Goal: Task Accomplishment & Management: Manage account settings

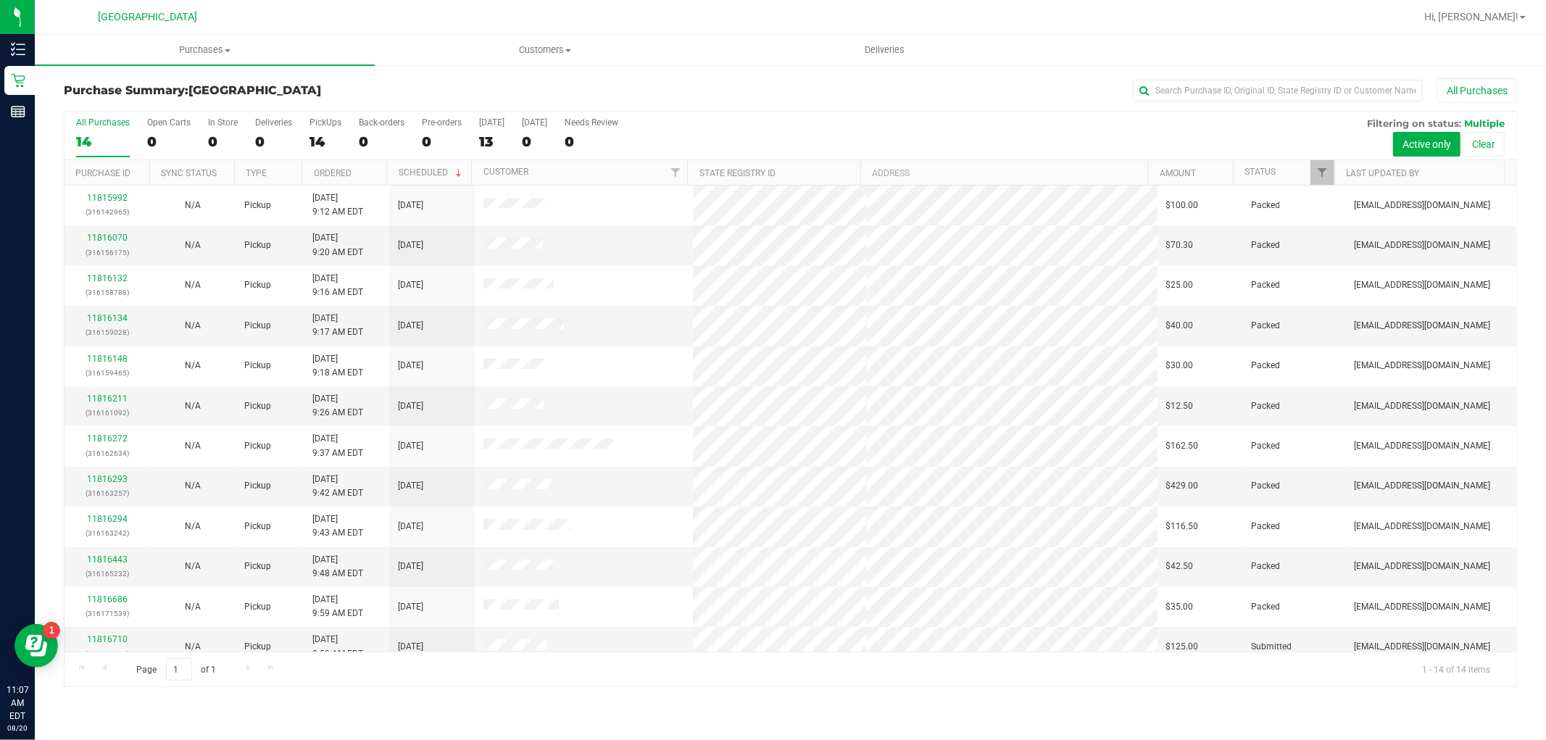
scroll to position [96, 0]
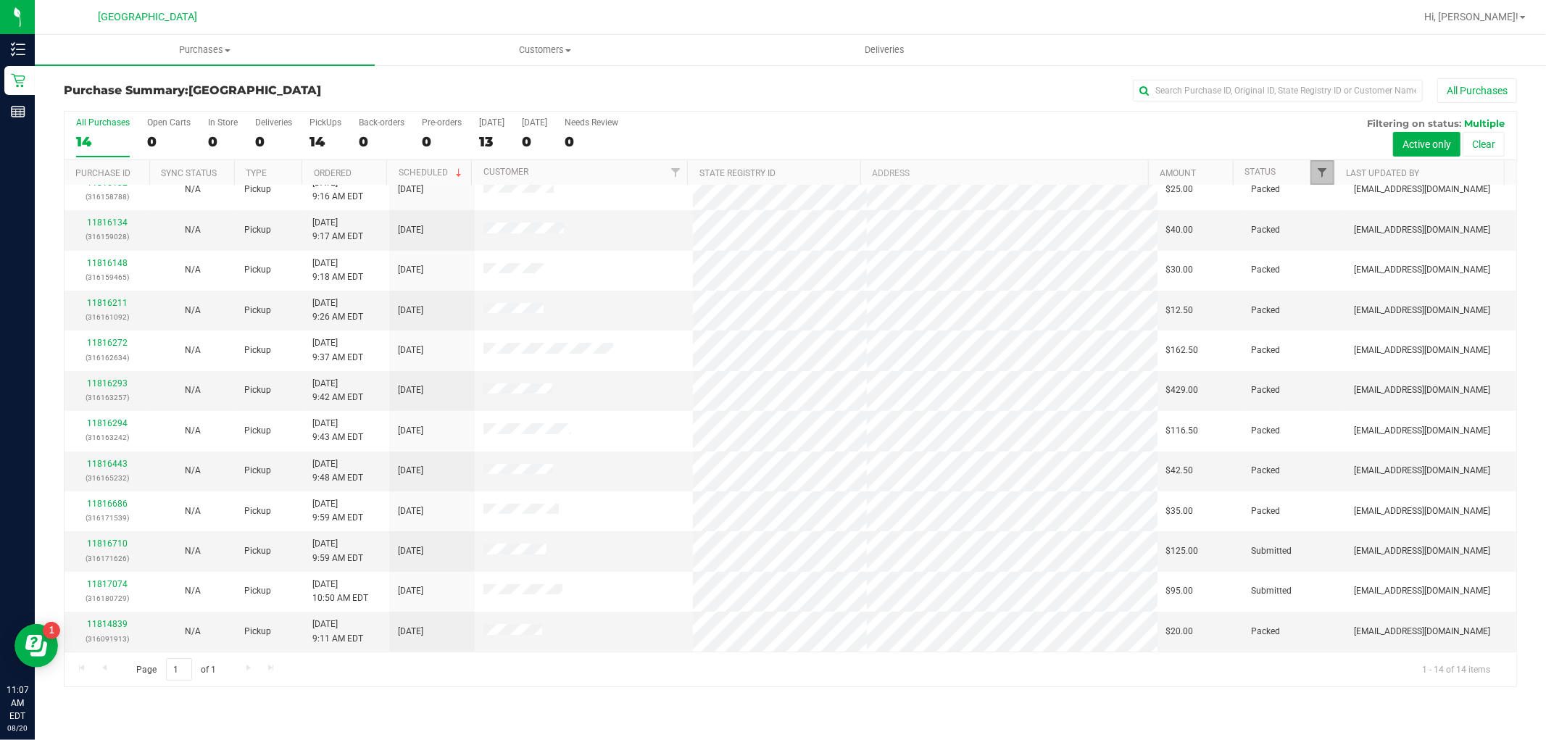
click at [1320, 175] on span "Filter" at bounding box center [1323, 173] width 12 height 12
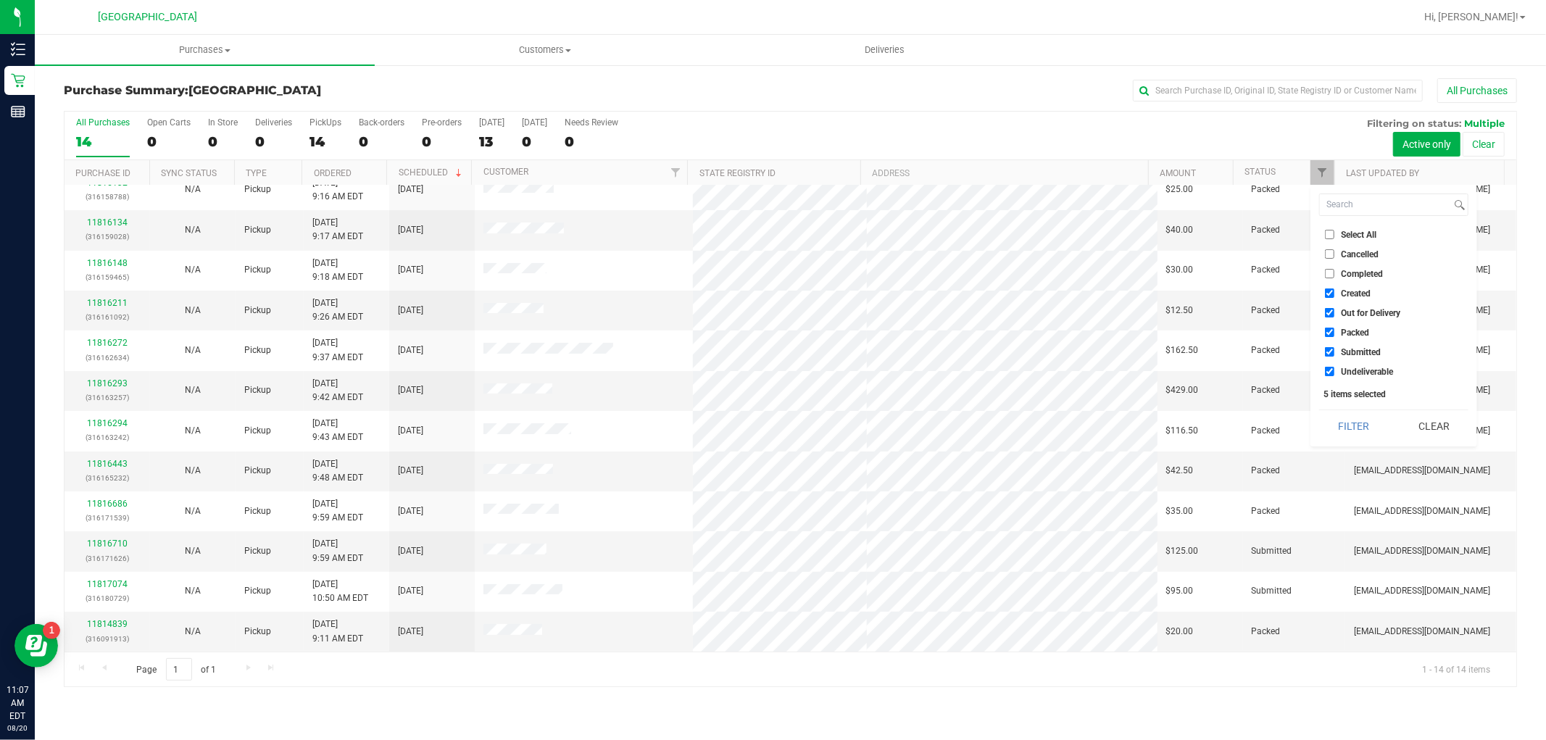
click at [1334, 233] on input "Select All" at bounding box center [1329, 234] width 9 height 9
checkbox input "true"
click at [1332, 233] on input "Select All" at bounding box center [1329, 234] width 9 height 9
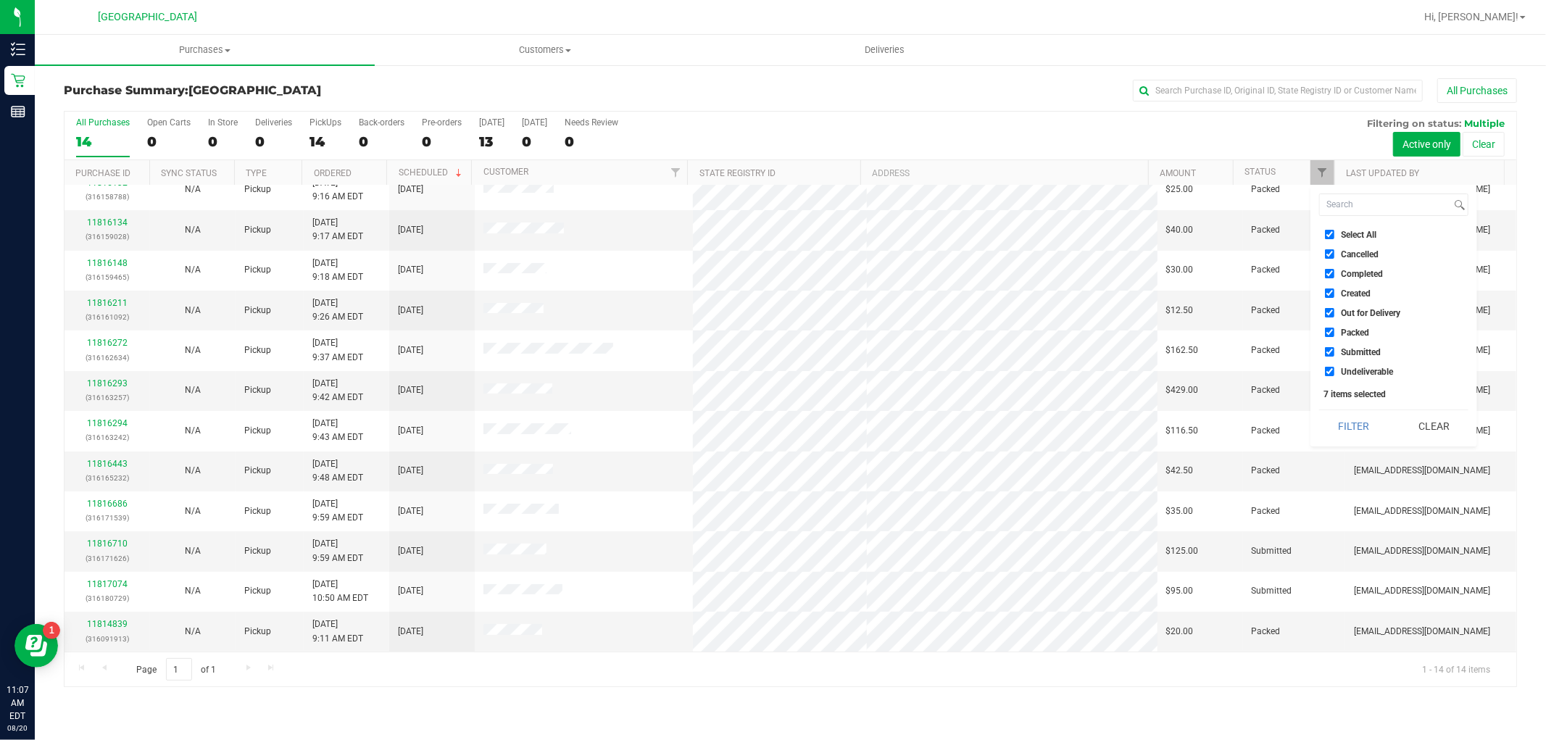
checkbox input "false"
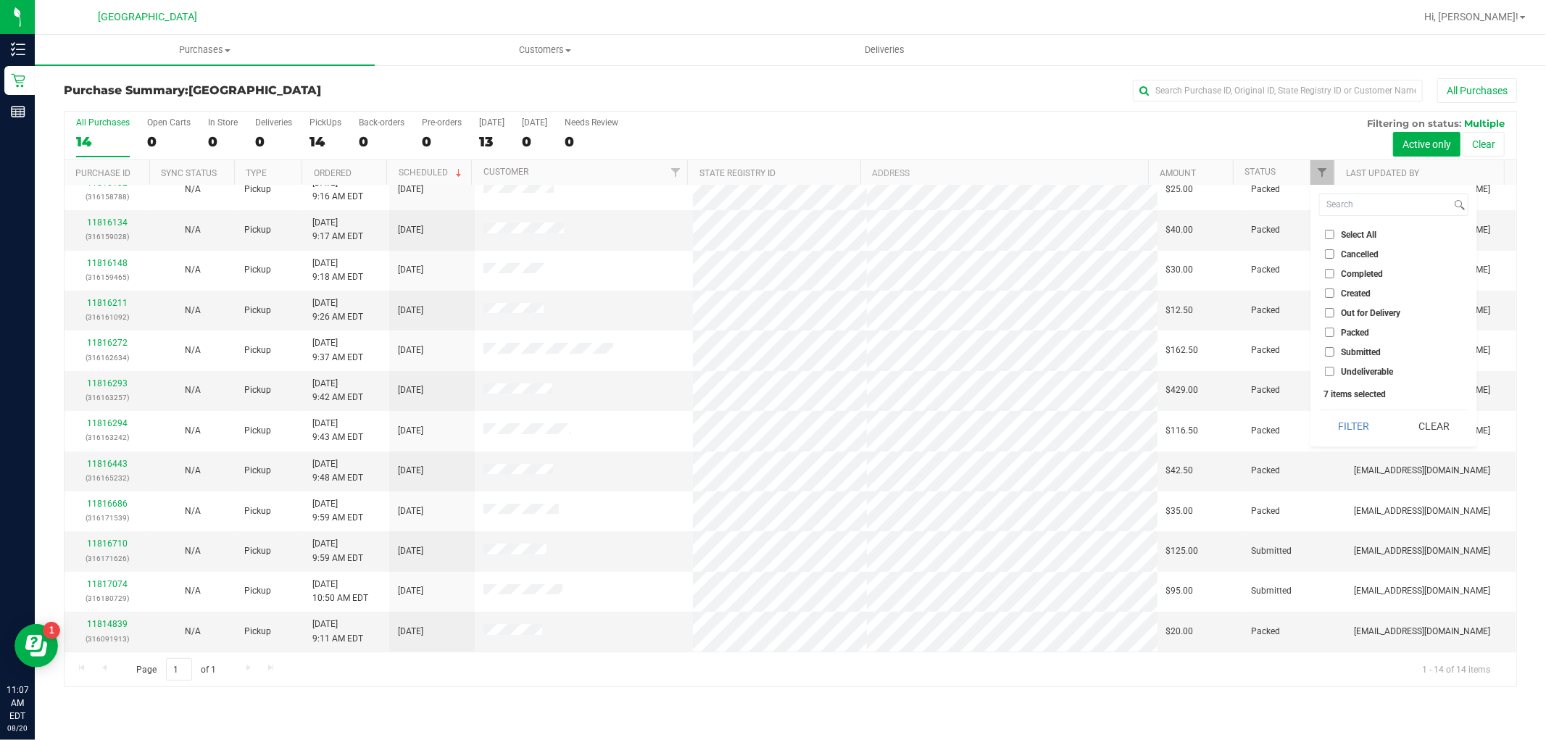
checkbox input "false"
click at [1330, 350] on input "Submitted" at bounding box center [1329, 351] width 9 height 9
checkbox input "true"
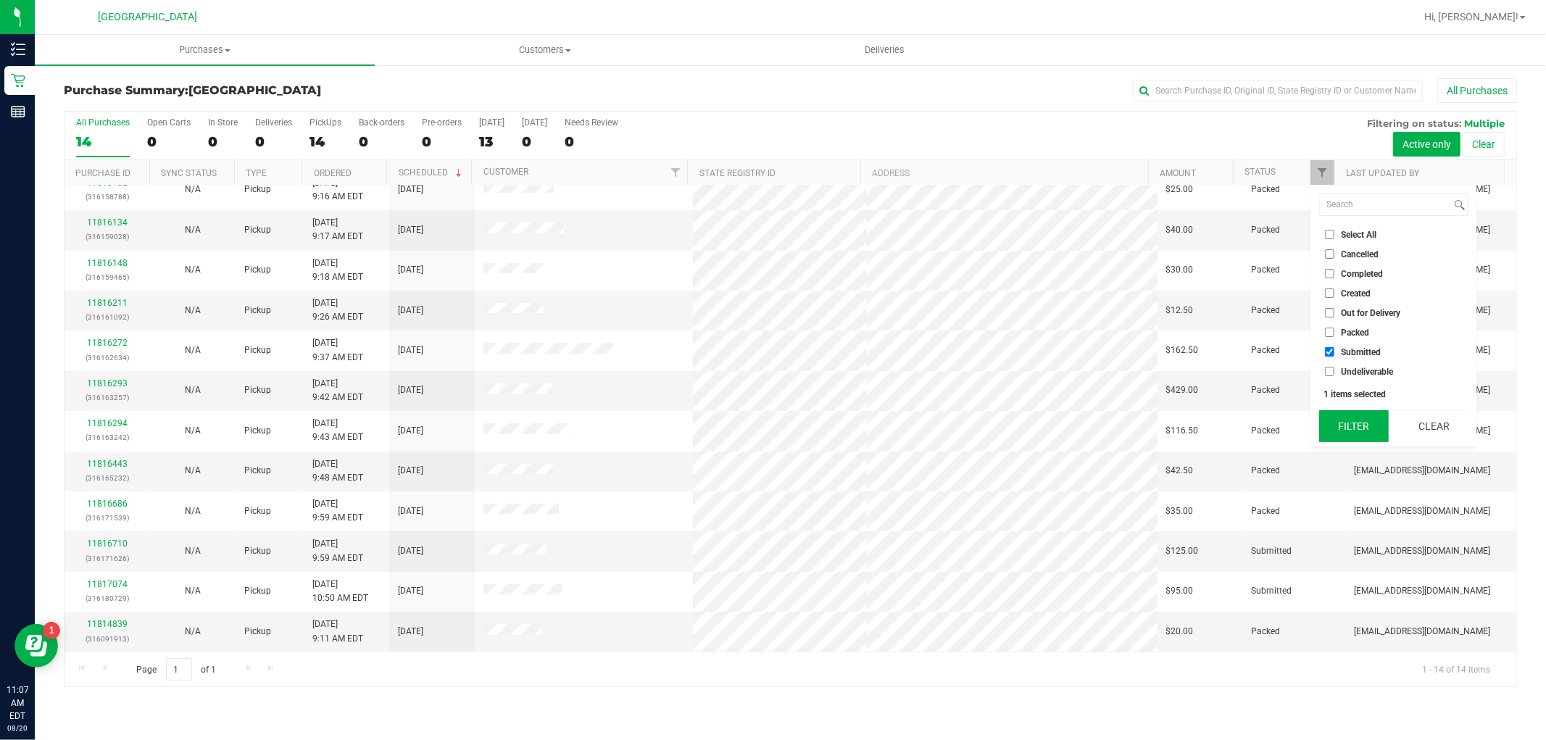
click at [1336, 421] on button "Filter" at bounding box center [1354, 426] width 70 height 32
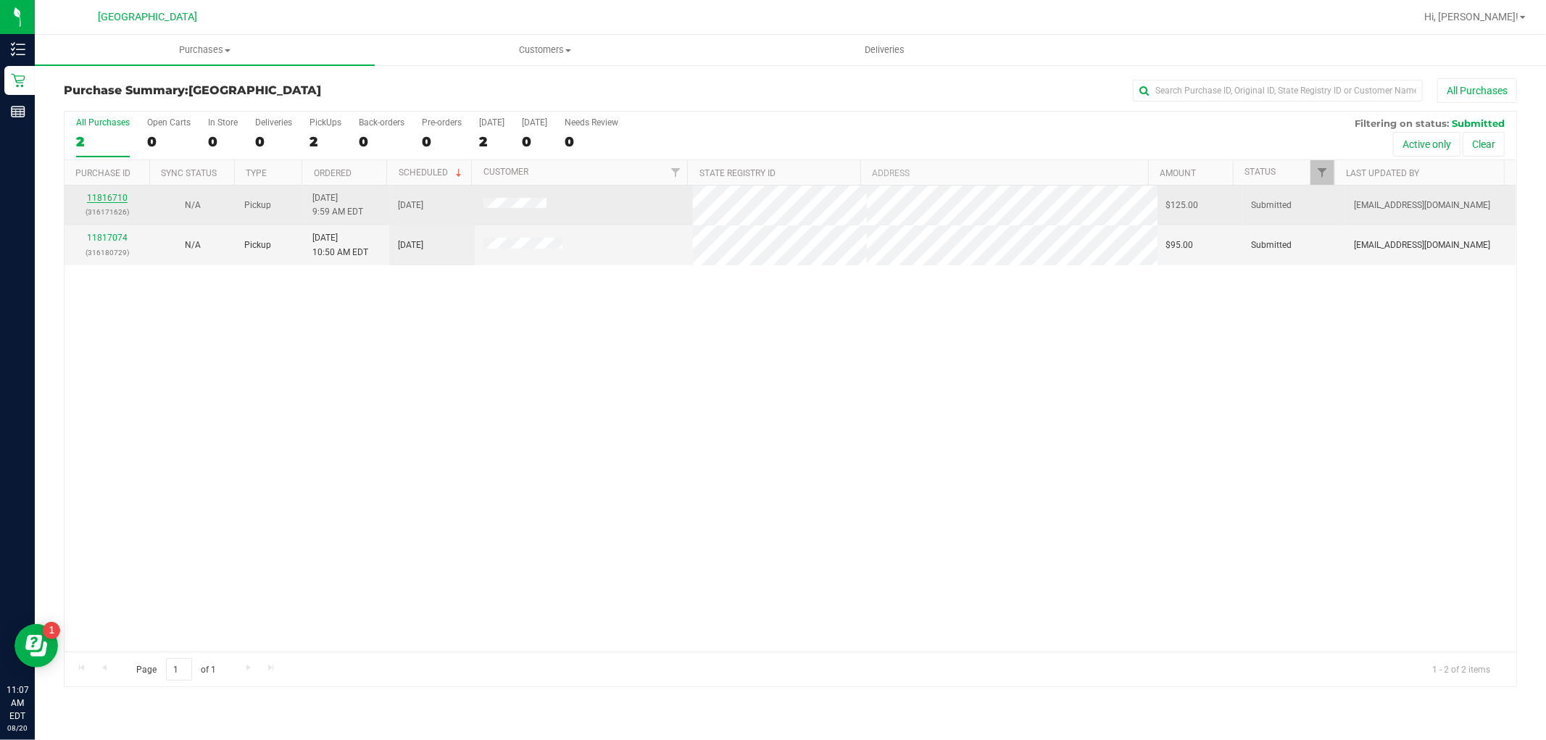
click at [99, 194] on link "11816710" at bounding box center [107, 198] width 41 height 10
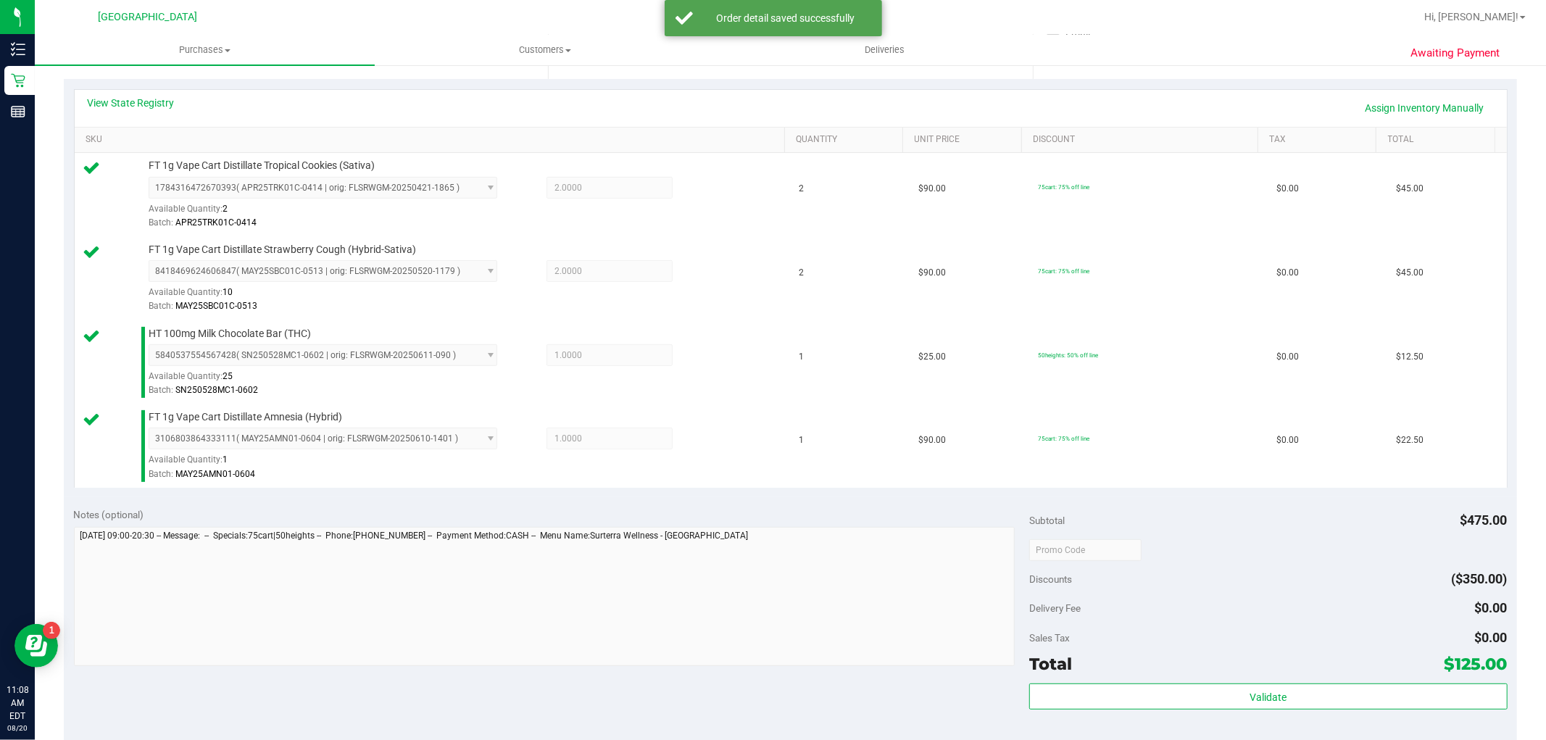
scroll to position [483, 0]
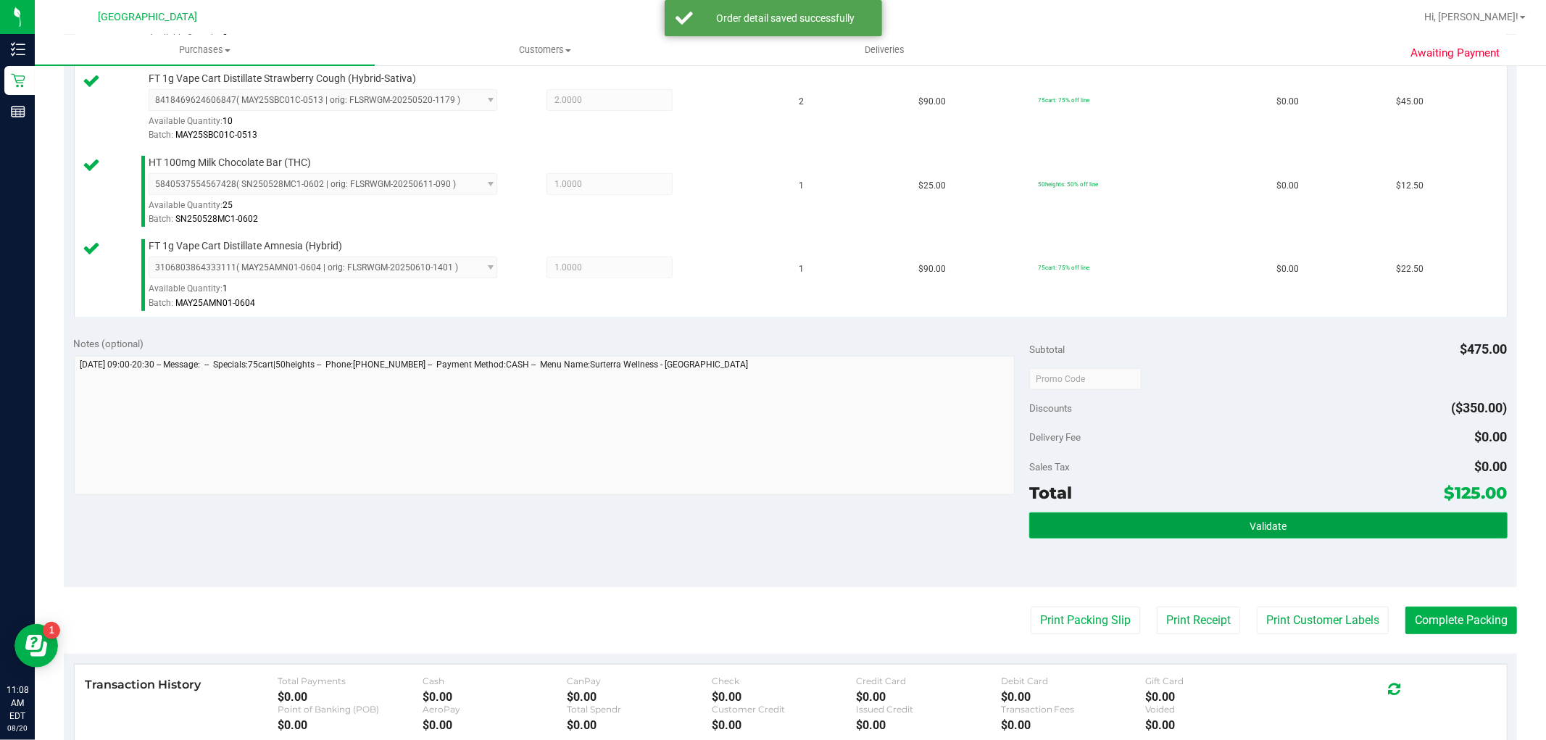
click at [1196, 538] on button "Validate" at bounding box center [1268, 525] width 478 height 26
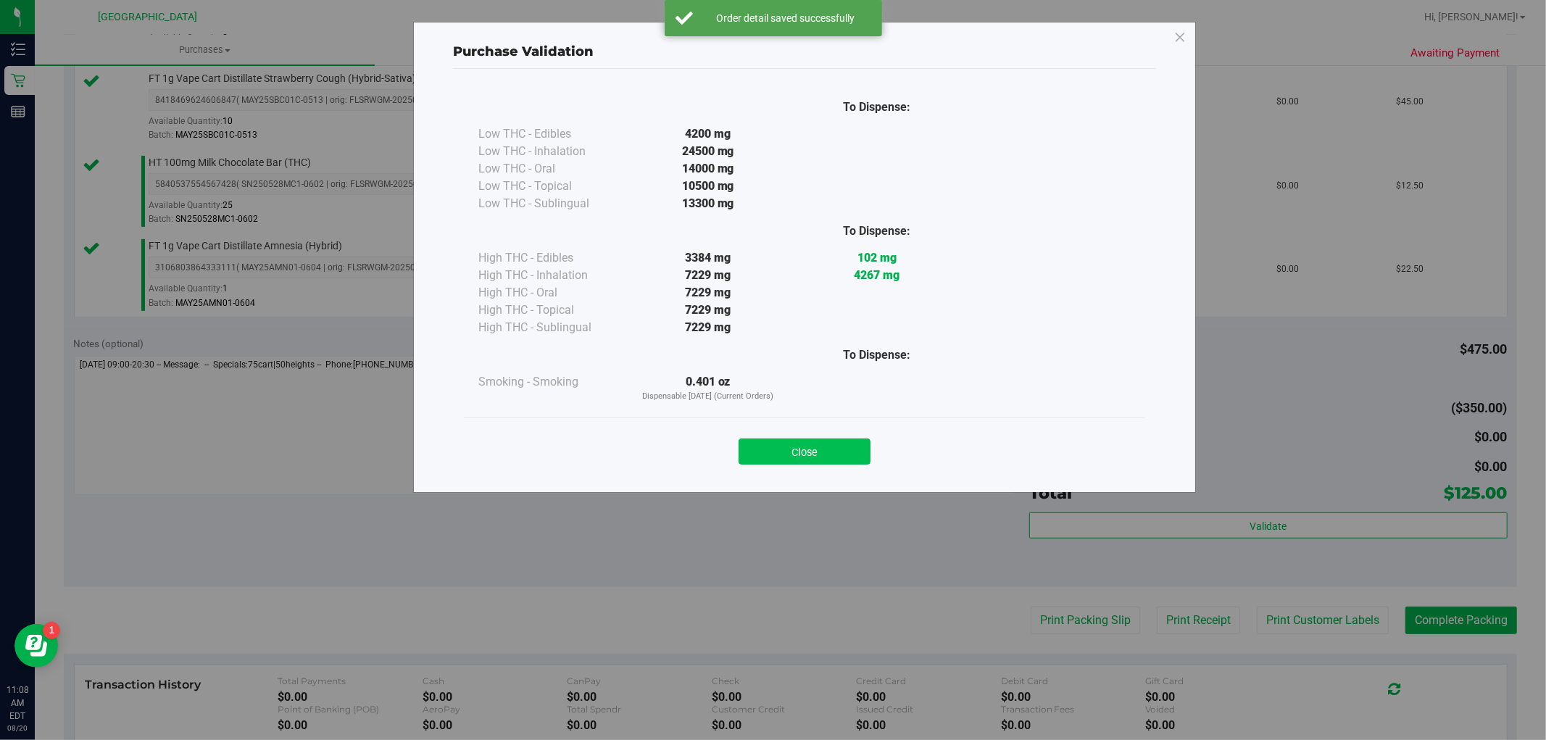
click at [805, 440] on button "Close" at bounding box center [805, 452] width 132 height 26
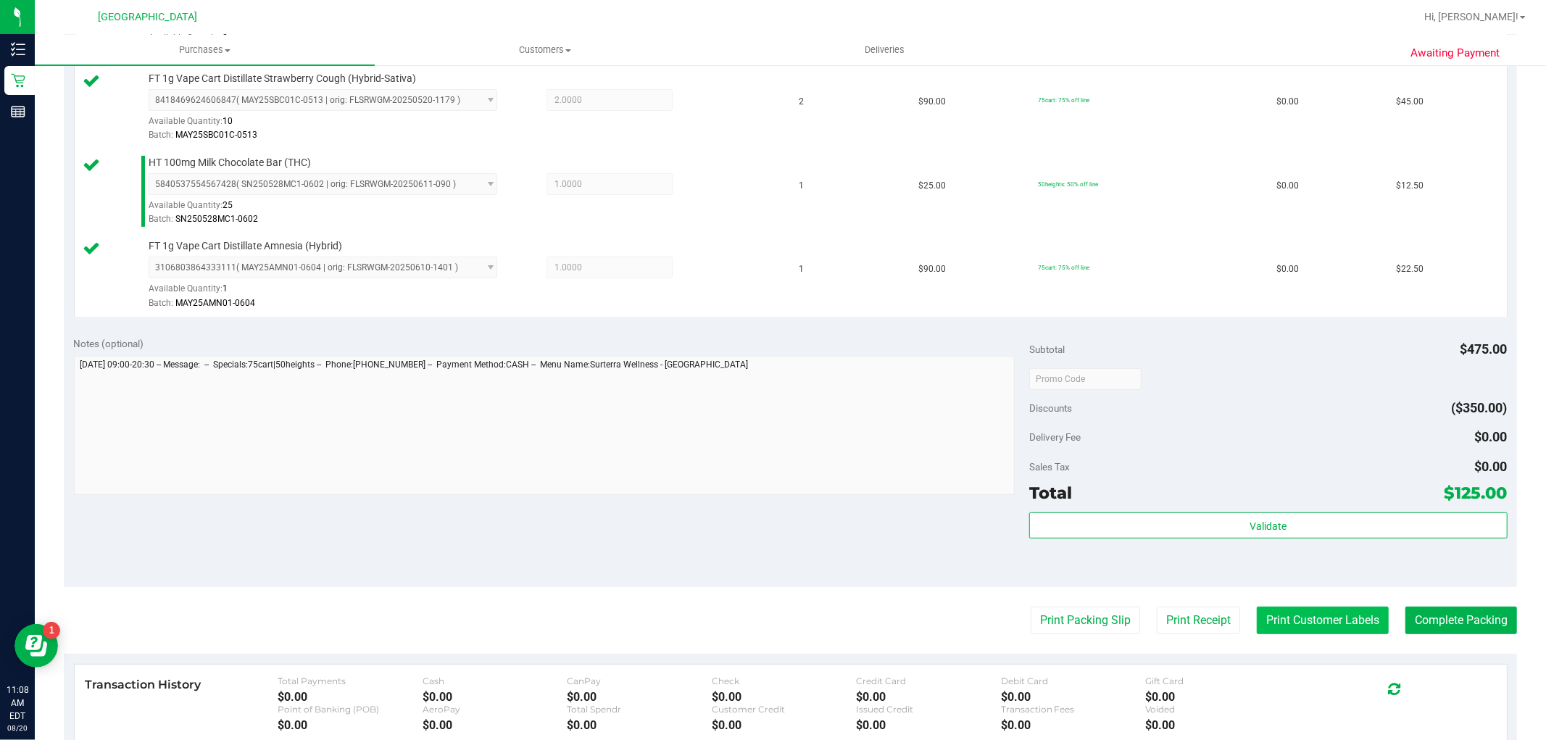
click at [1285, 612] on button "Print Customer Labels" at bounding box center [1323, 621] width 132 height 28
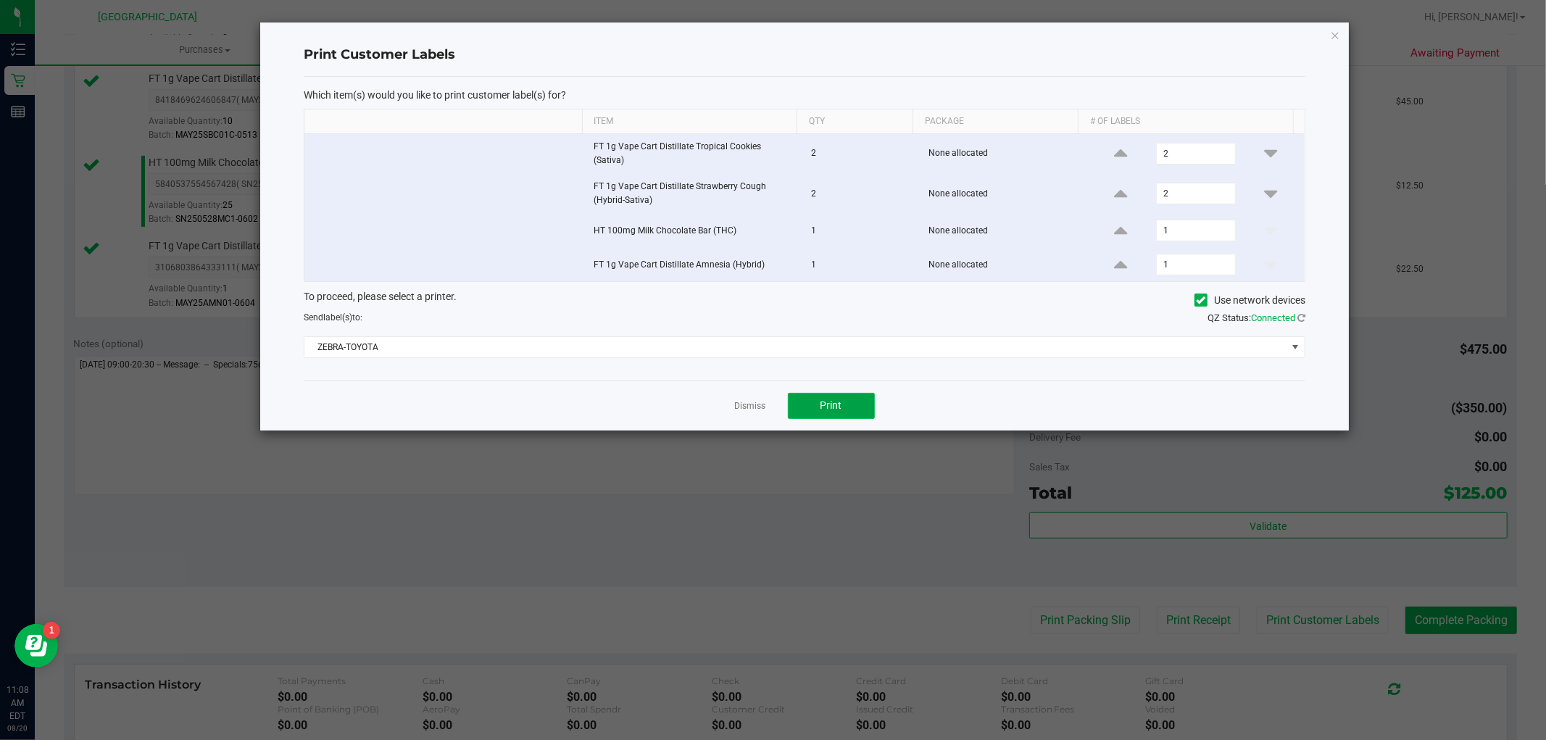
click at [823, 399] on span "Print" at bounding box center [831, 405] width 22 height 12
drag, startPoint x: 749, startPoint y: 404, endPoint x: 1167, endPoint y: 546, distance: 441.0
click at [750, 404] on link "Dismiss" at bounding box center [750, 406] width 31 height 12
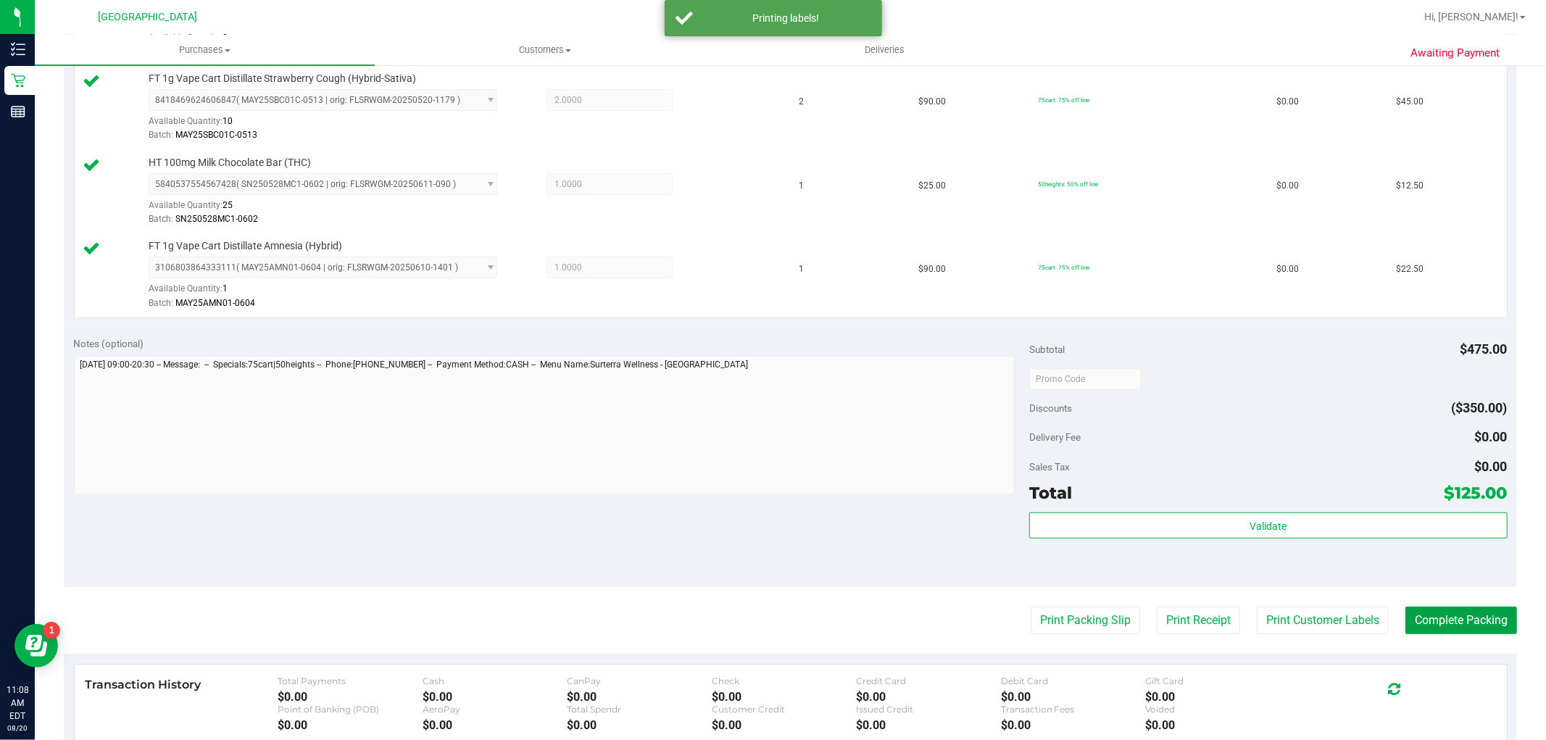
drag, startPoint x: 1466, startPoint y: 625, endPoint x: 1321, endPoint y: 428, distance: 245.1
click at [1466, 625] on button "Complete Packing" at bounding box center [1461, 621] width 112 height 28
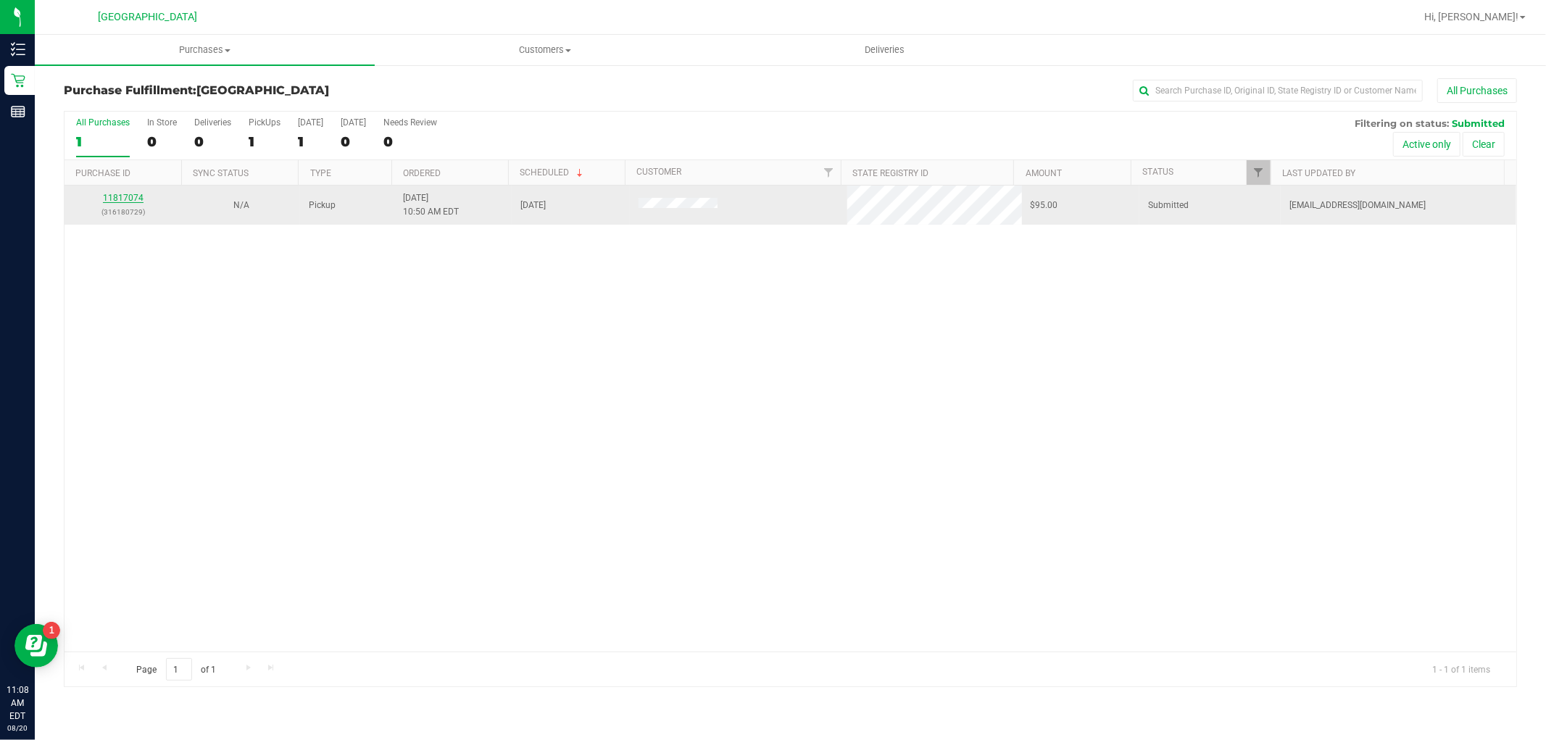
click at [120, 196] on link "11817074" at bounding box center [123, 198] width 41 height 10
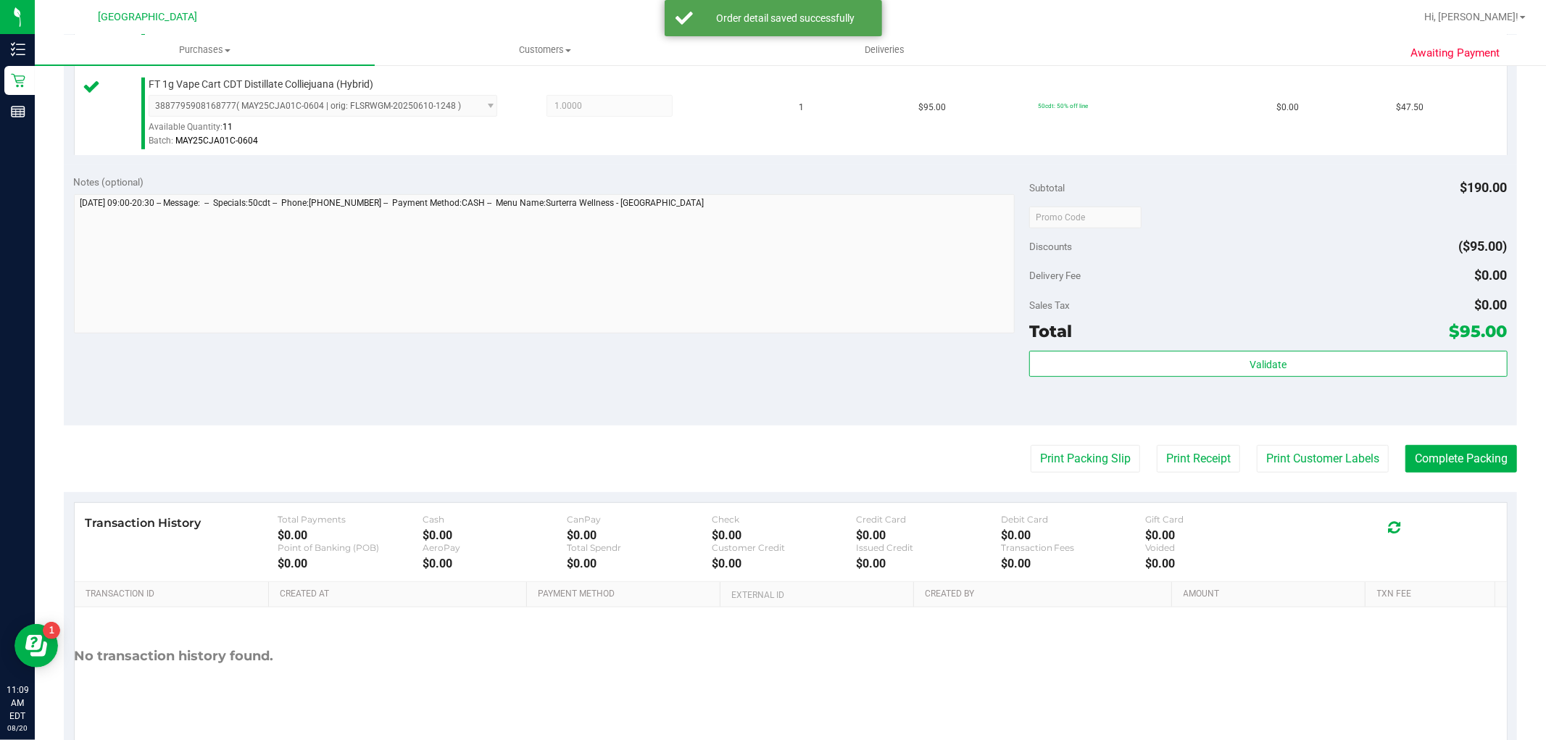
scroll to position [483, 0]
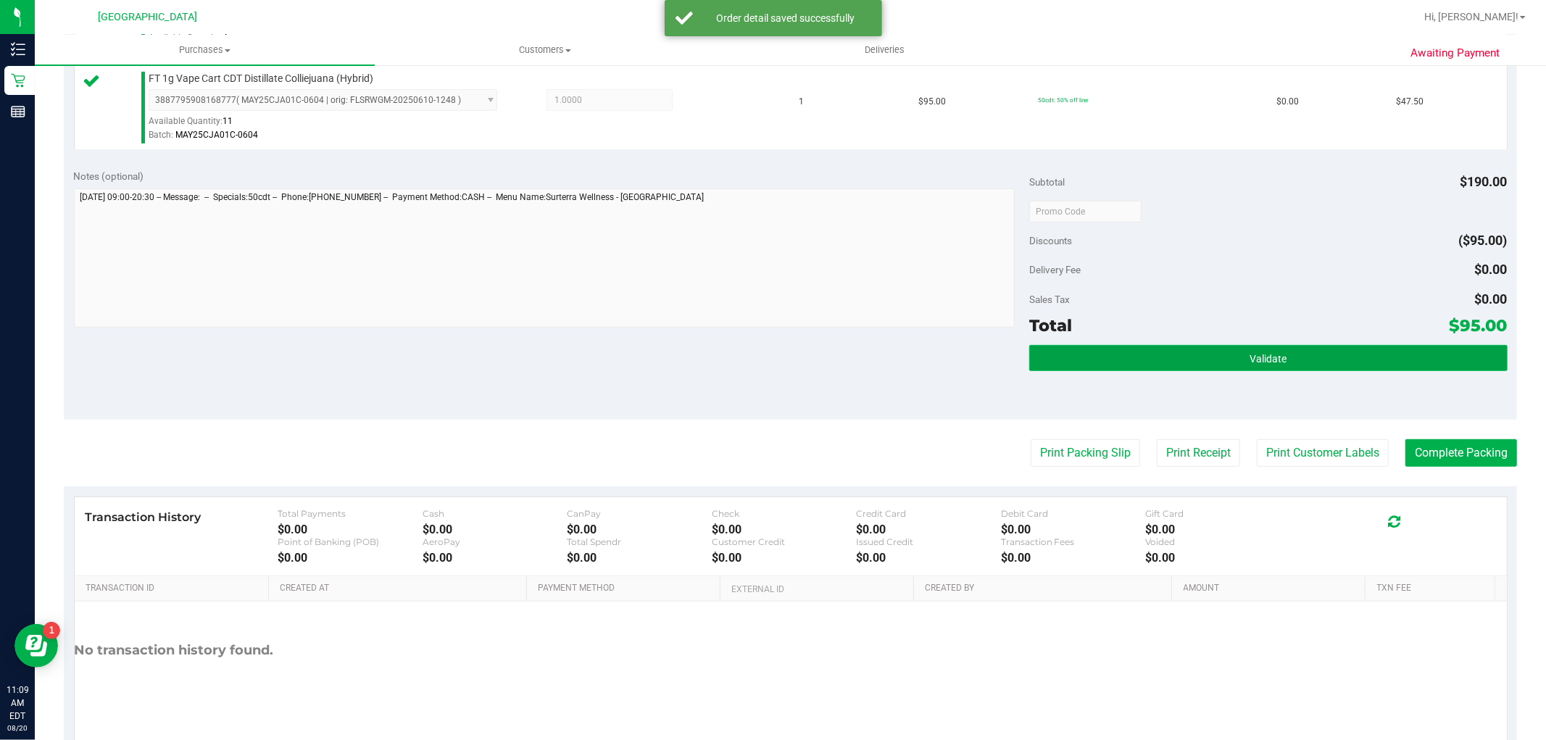
click at [1292, 353] on button "Validate" at bounding box center [1268, 358] width 478 height 26
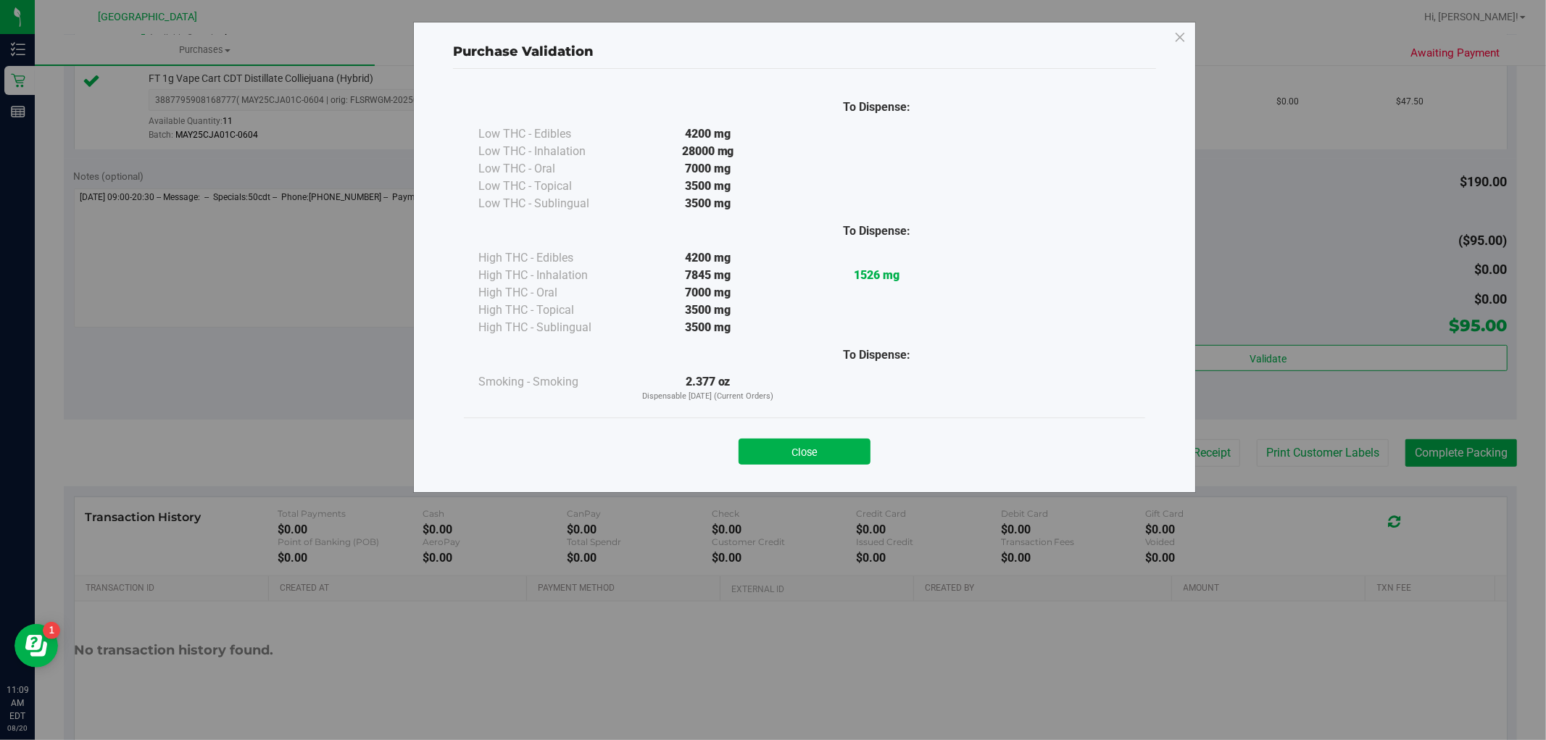
click at [853, 452] on button "Close" at bounding box center [805, 452] width 132 height 26
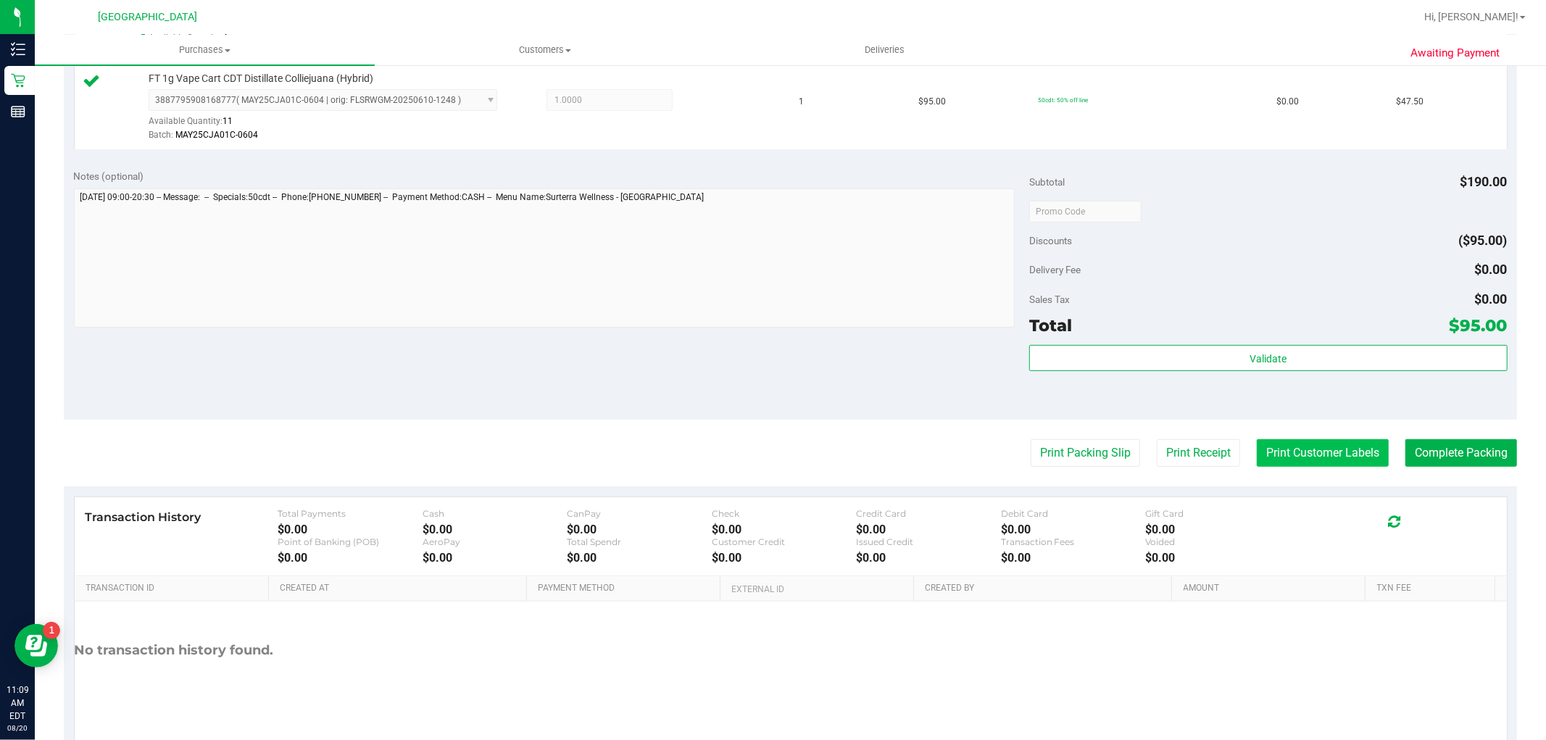
click at [1323, 454] on button "Print Customer Labels" at bounding box center [1323, 453] width 132 height 28
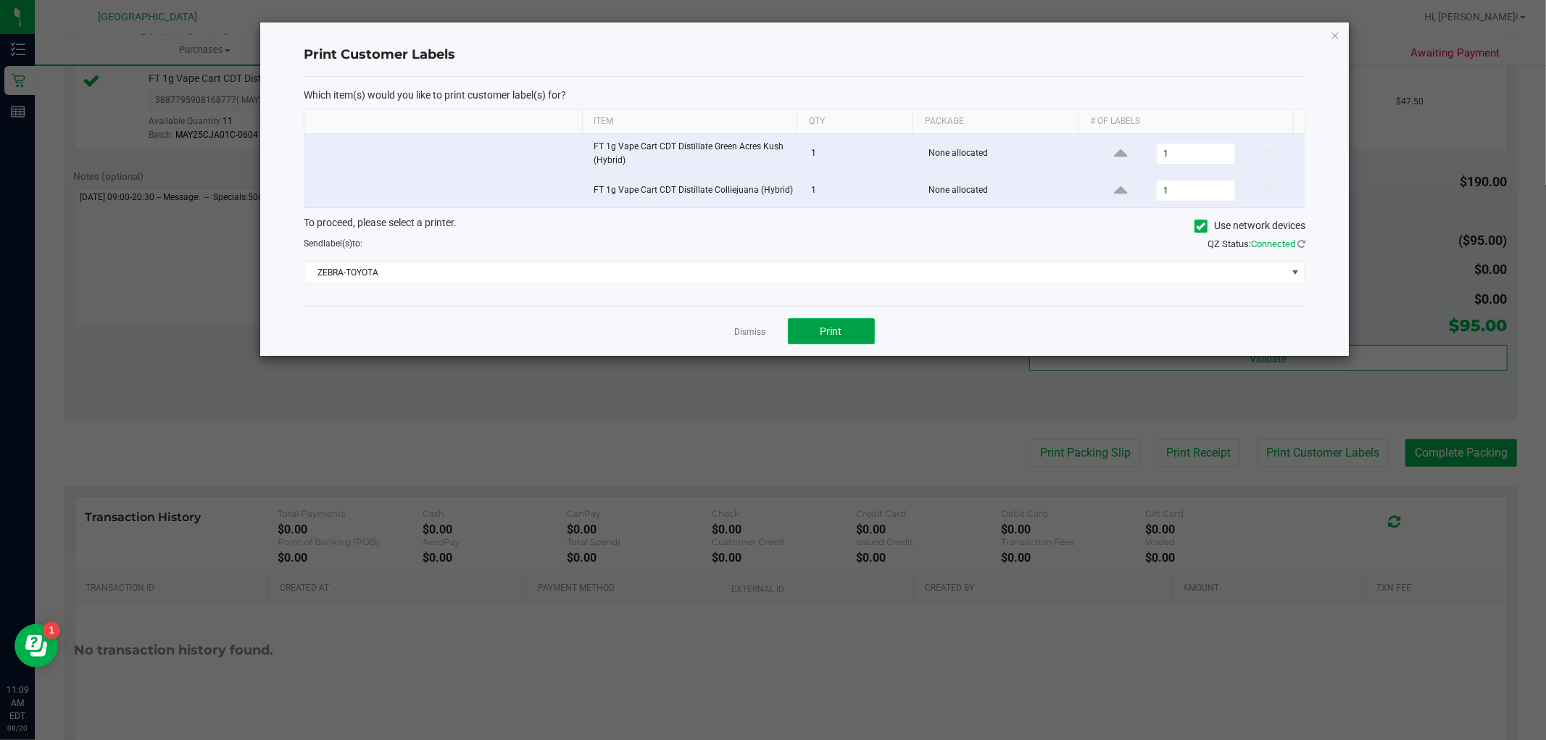
click at [831, 331] on span "Print" at bounding box center [831, 331] width 22 height 12
click at [741, 335] on link "Dismiss" at bounding box center [750, 332] width 31 height 12
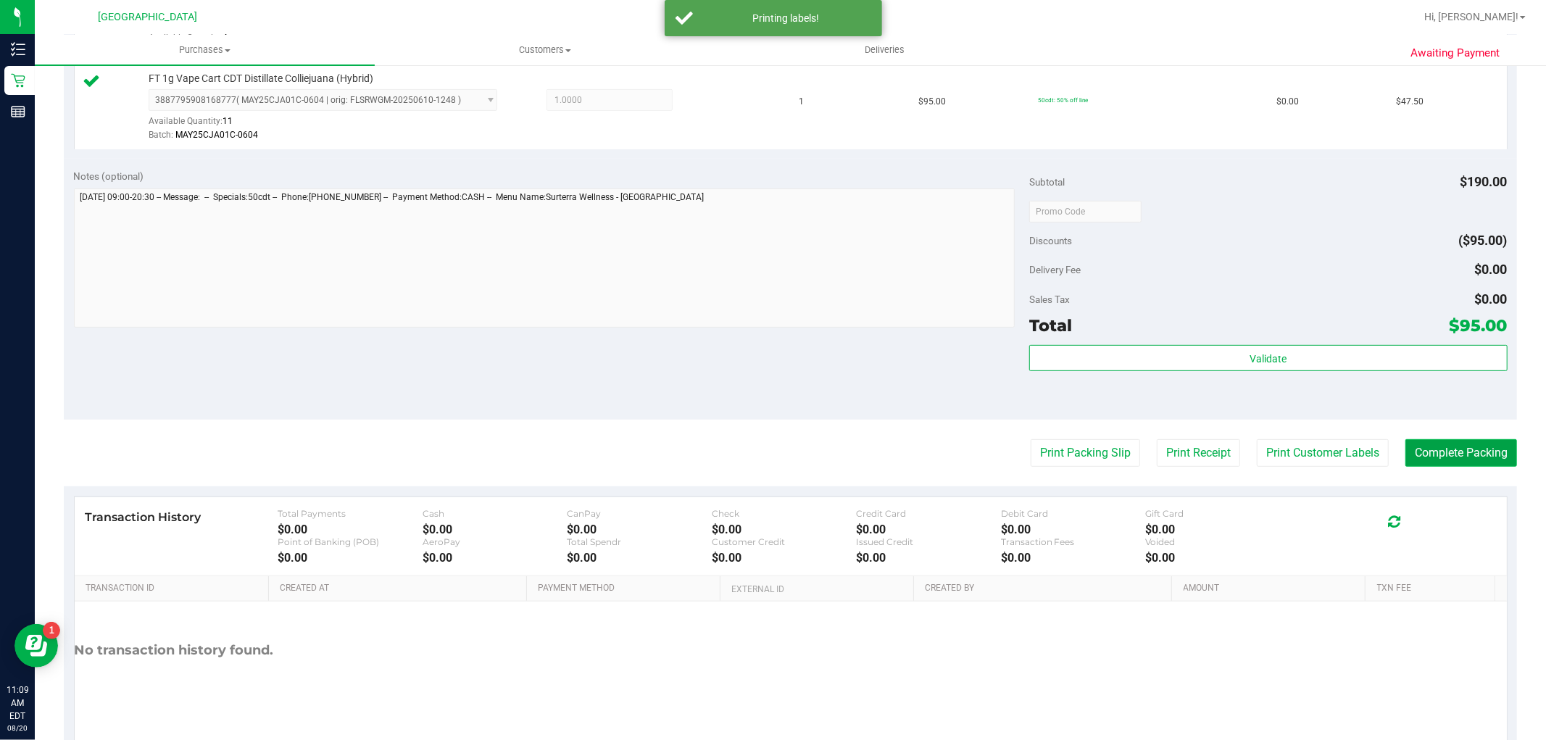
click at [1458, 454] on button "Complete Packing" at bounding box center [1461, 453] width 112 height 28
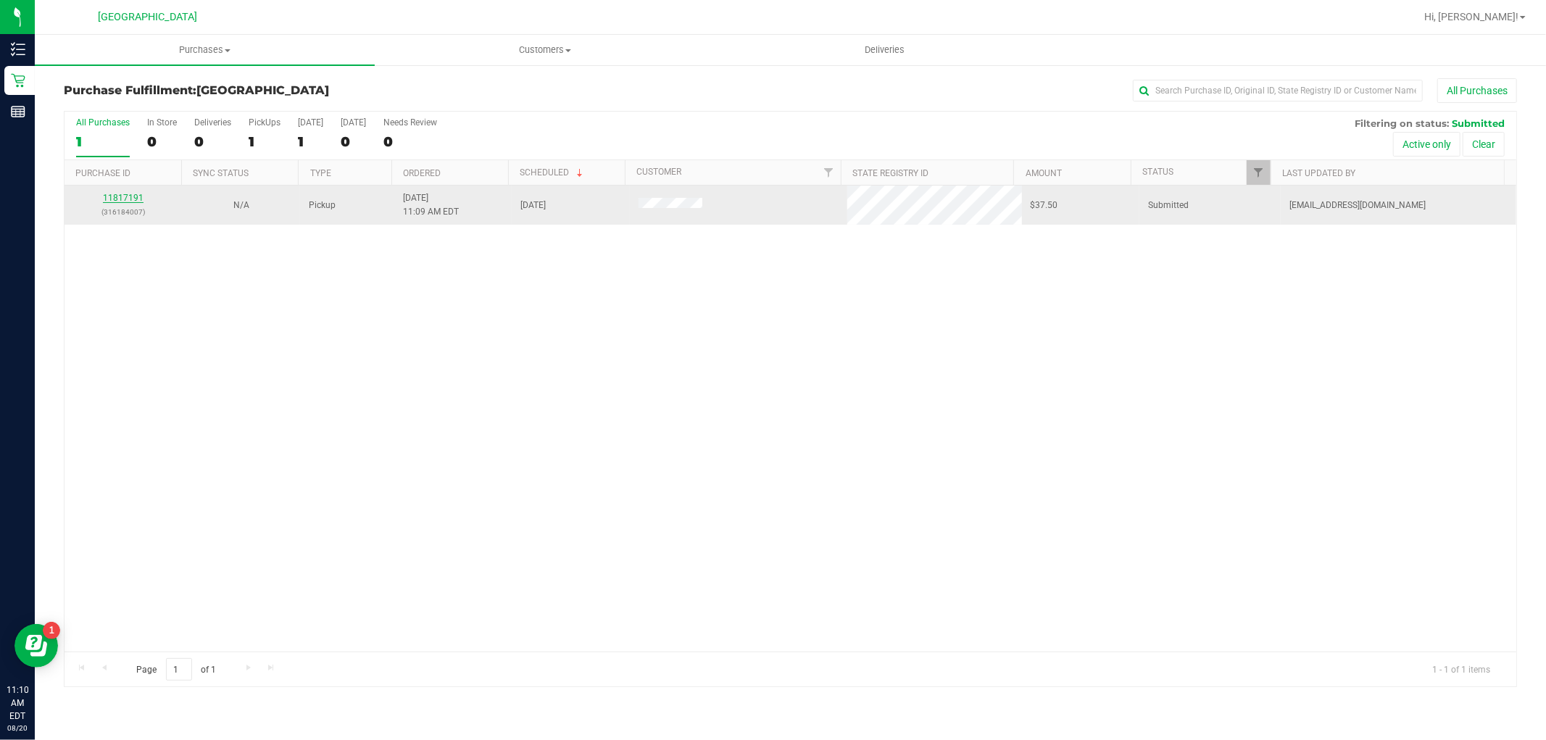
click at [125, 199] on link "11817191" at bounding box center [123, 198] width 41 height 10
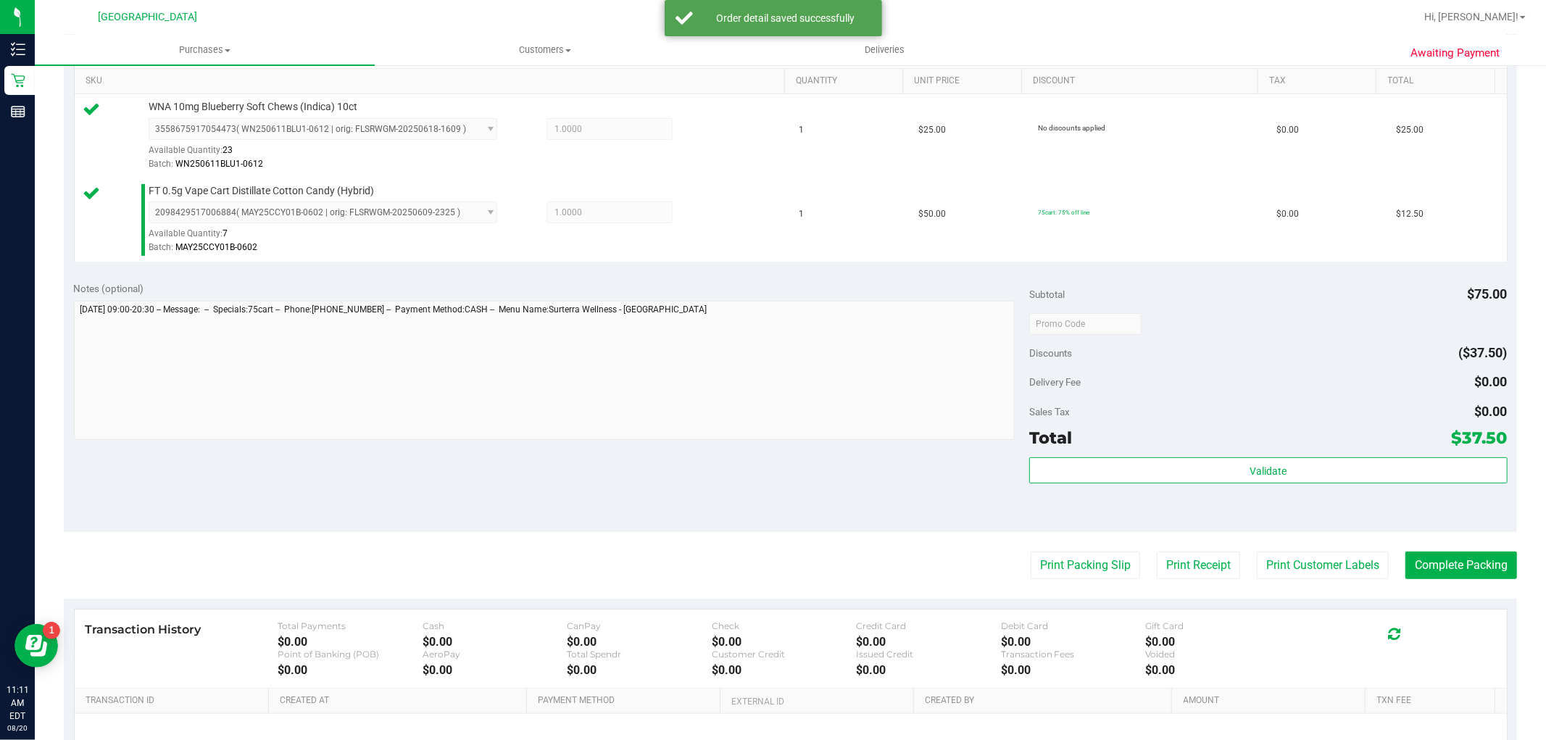
scroll to position [402, 0]
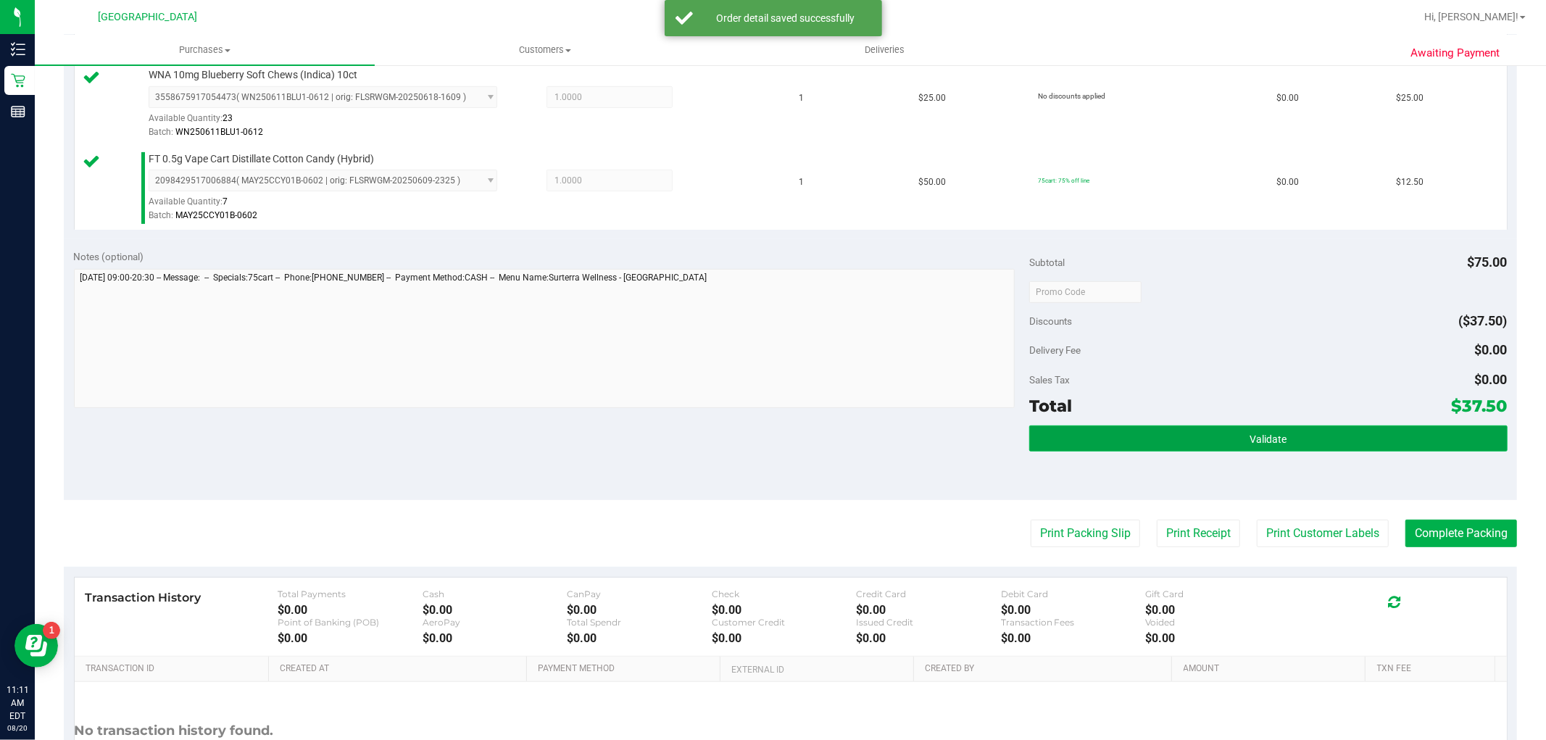
click at [1218, 440] on button "Validate" at bounding box center [1268, 438] width 478 height 26
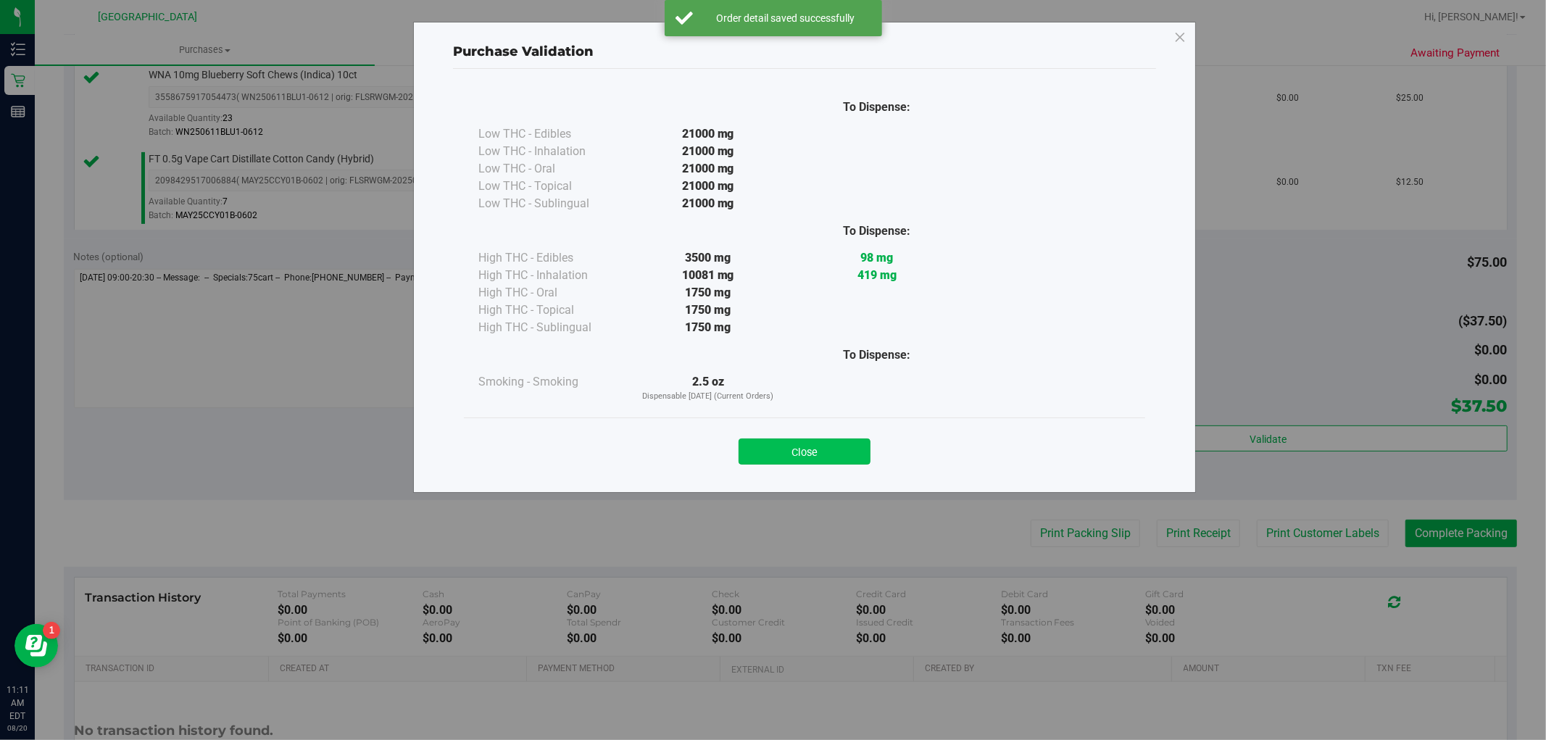
click at [860, 461] on button "Close" at bounding box center [805, 452] width 132 height 26
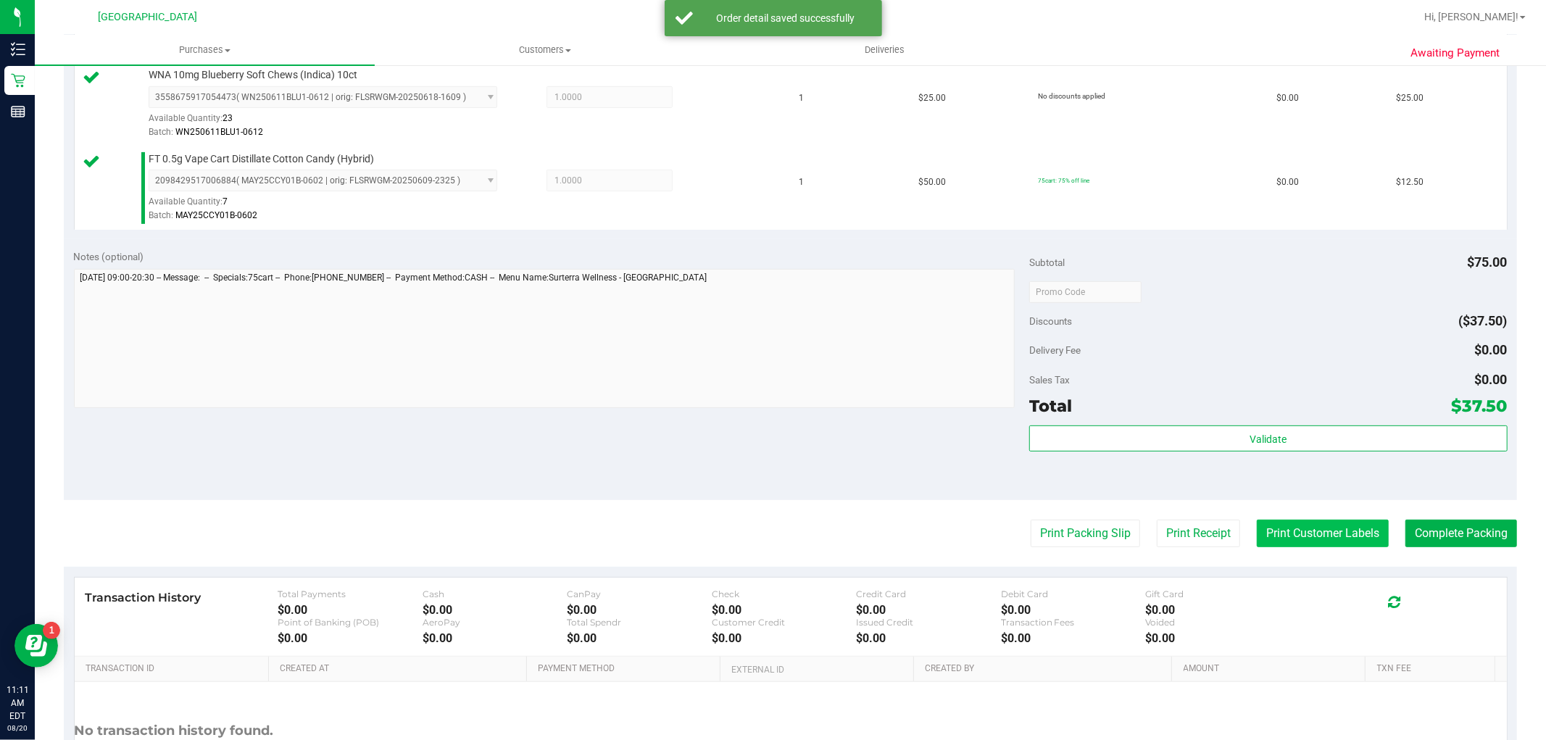
click at [1276, 536] on button "Print Customer Labels" at bounding box center [1323, 534] width 132 height 28
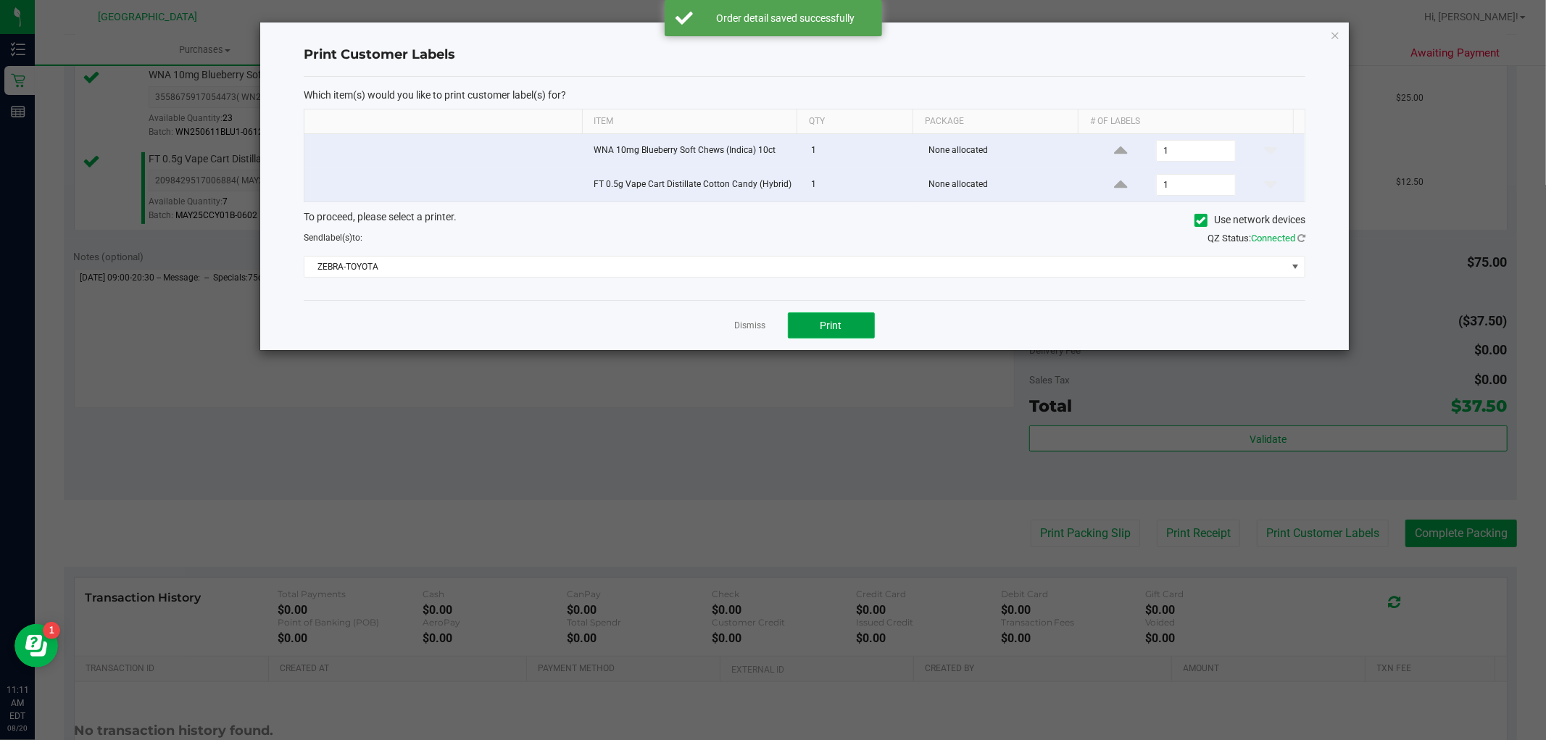
click at [807, 321] on button "Print" at bounding box center [831, 325] width 87 height 26
click at [743, 323] on div at bounding box center [804, 186] width 1089 height 328
click at [754, 329] on link "Dismiss" at bounding box center [750, 326] width 31 height 12
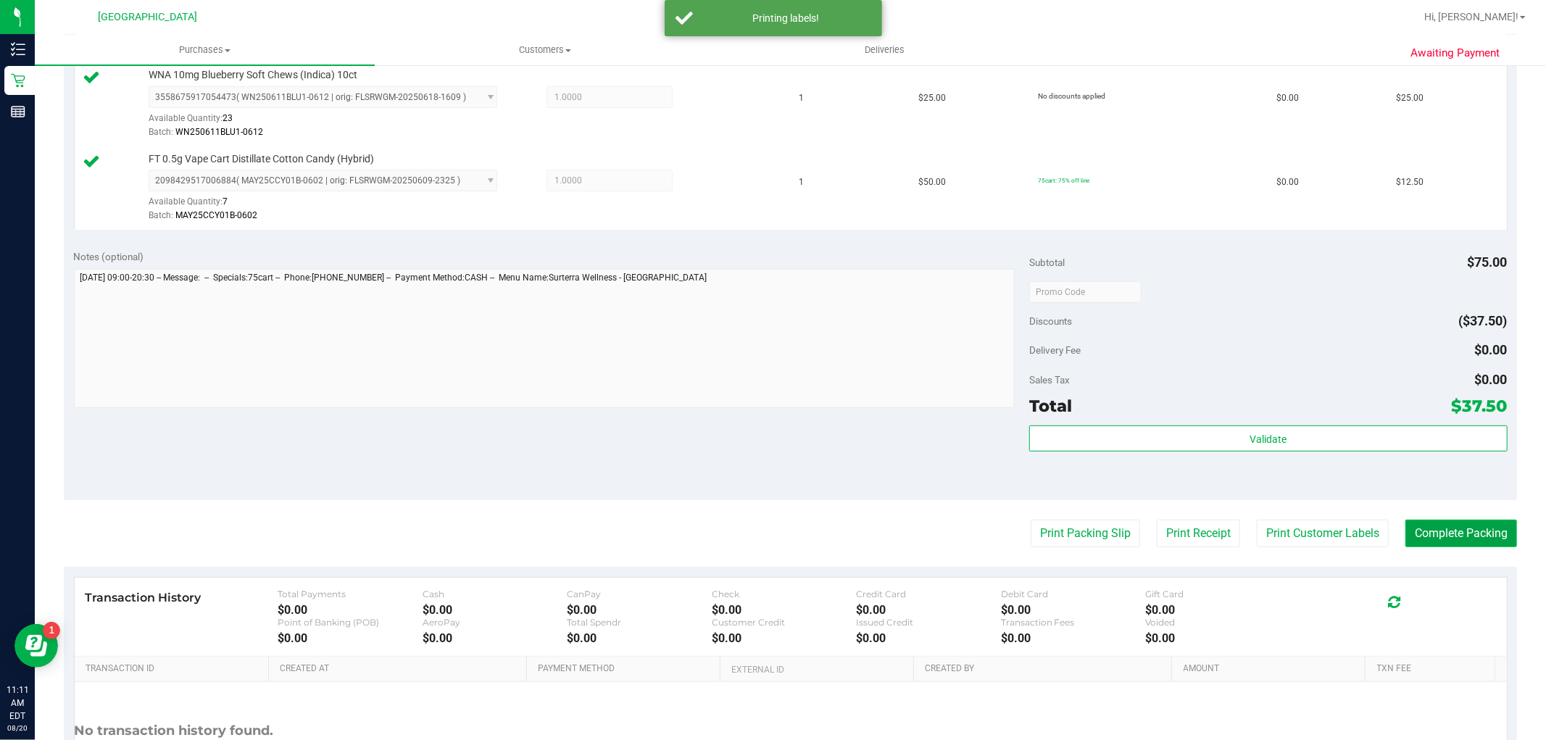
click at [1410, 525] on button "Complete Packing" at bounding box center [1461, 534] width 112 height 28
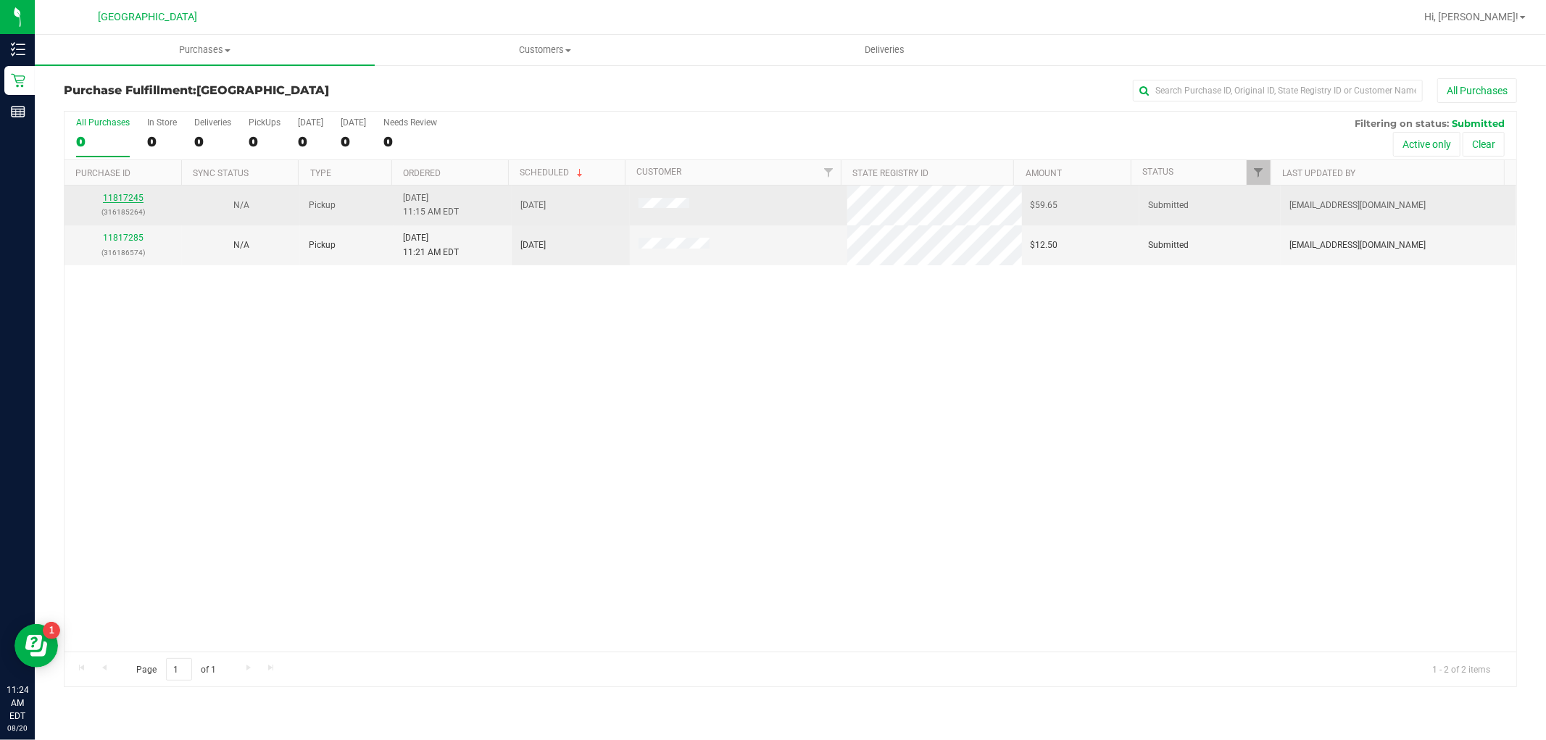
click at [123, 197] on link "11817245" at bounding box center [123, 198] width 41 height 10
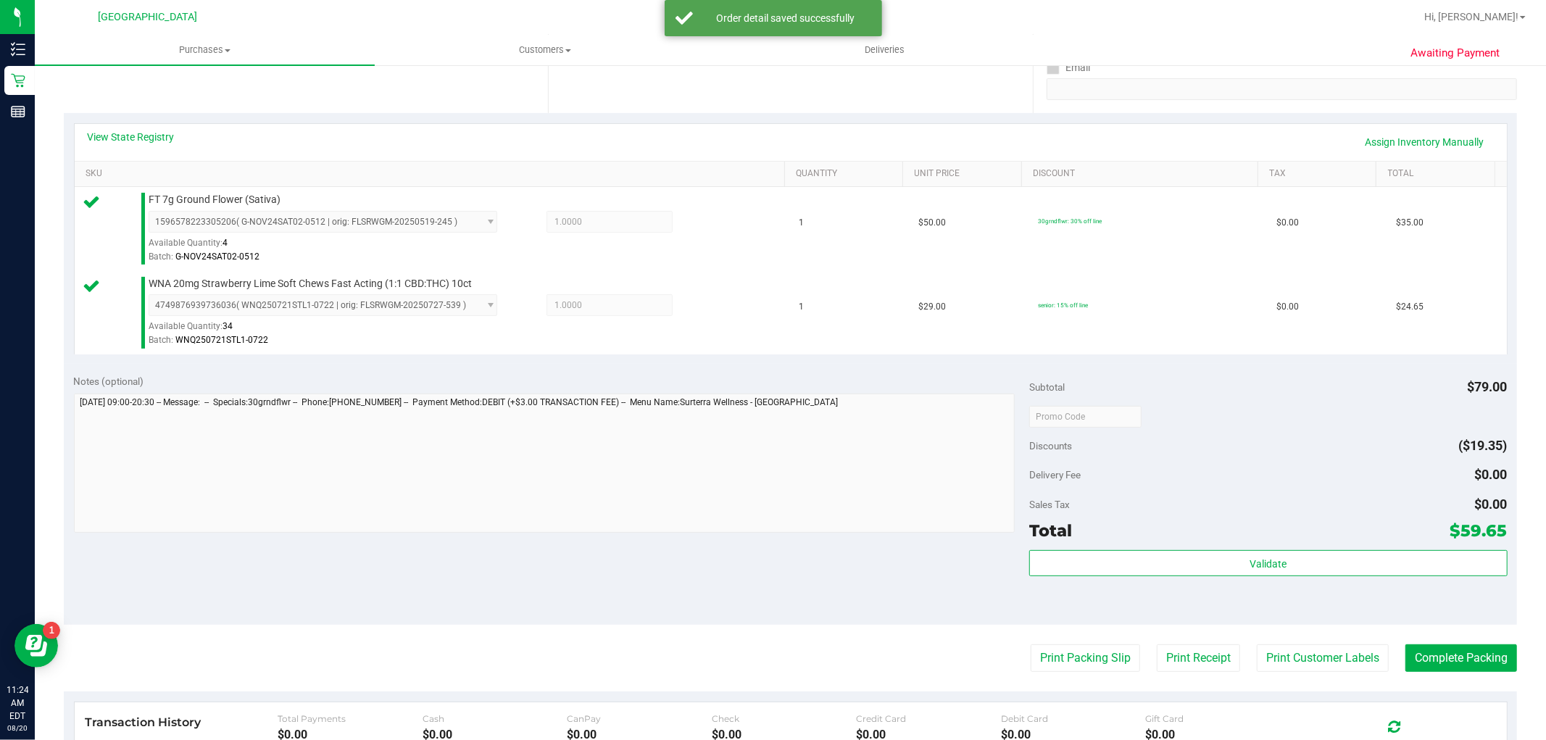
scroll to position [322, 0]
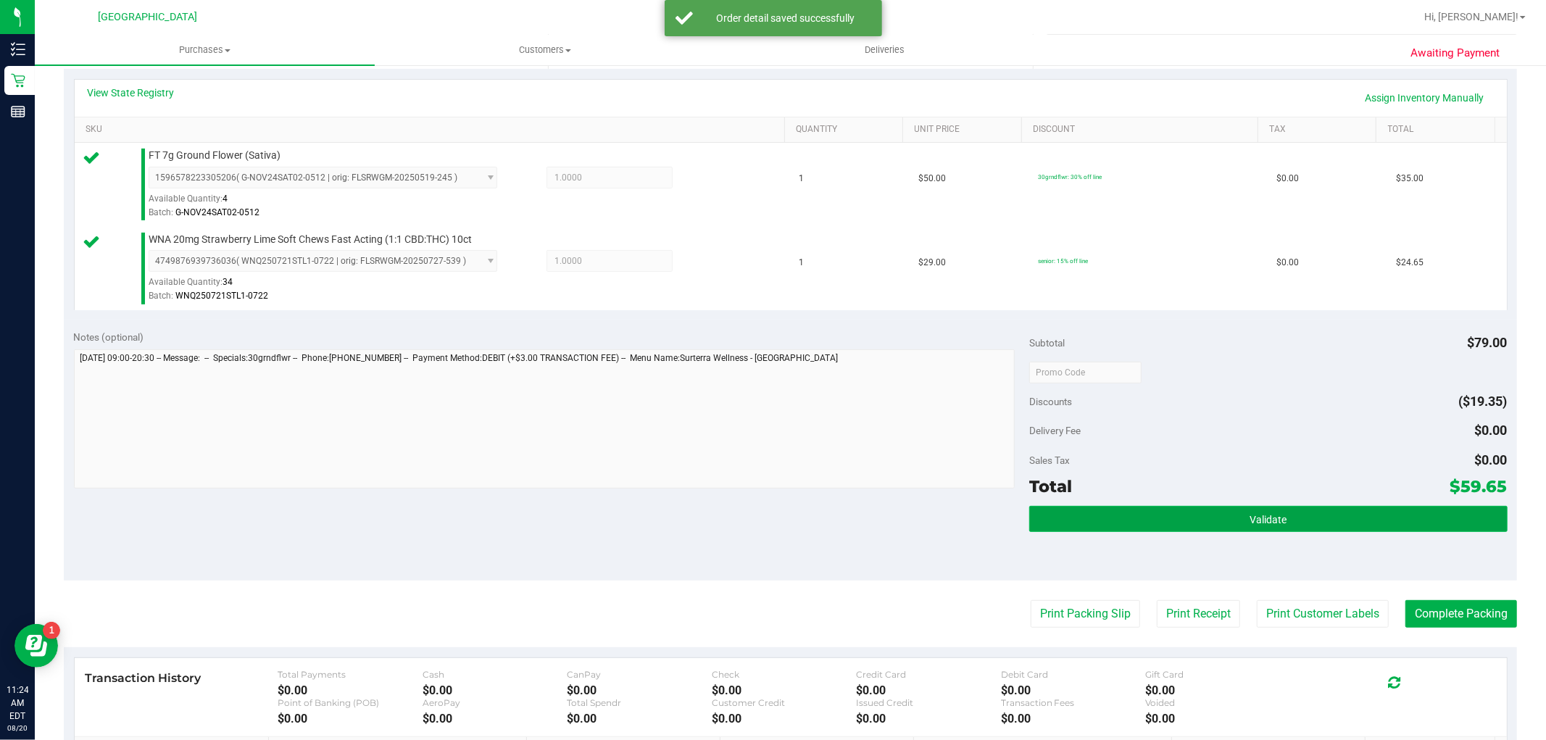
click at [1209, 525] on button "Validate" at bounding box center [1268, 519] width 478 height 26
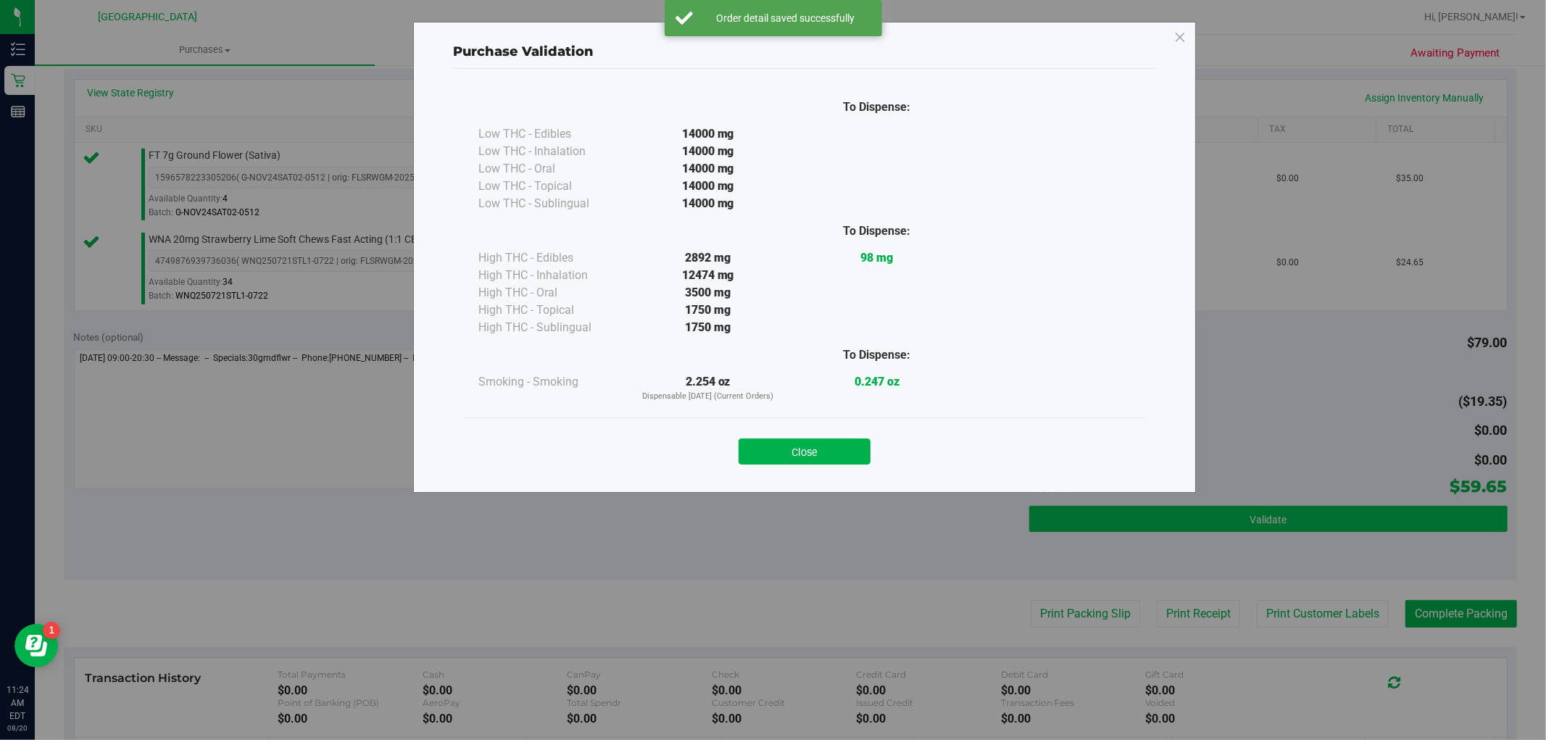
drag, startPoint x: 789, startPoint y: 451, endPoint x: 1148, endPoint y: 530, distance: 368.1
click at [790, 451] on button "Close" at bounding box center [805, 452] width 132 height 26
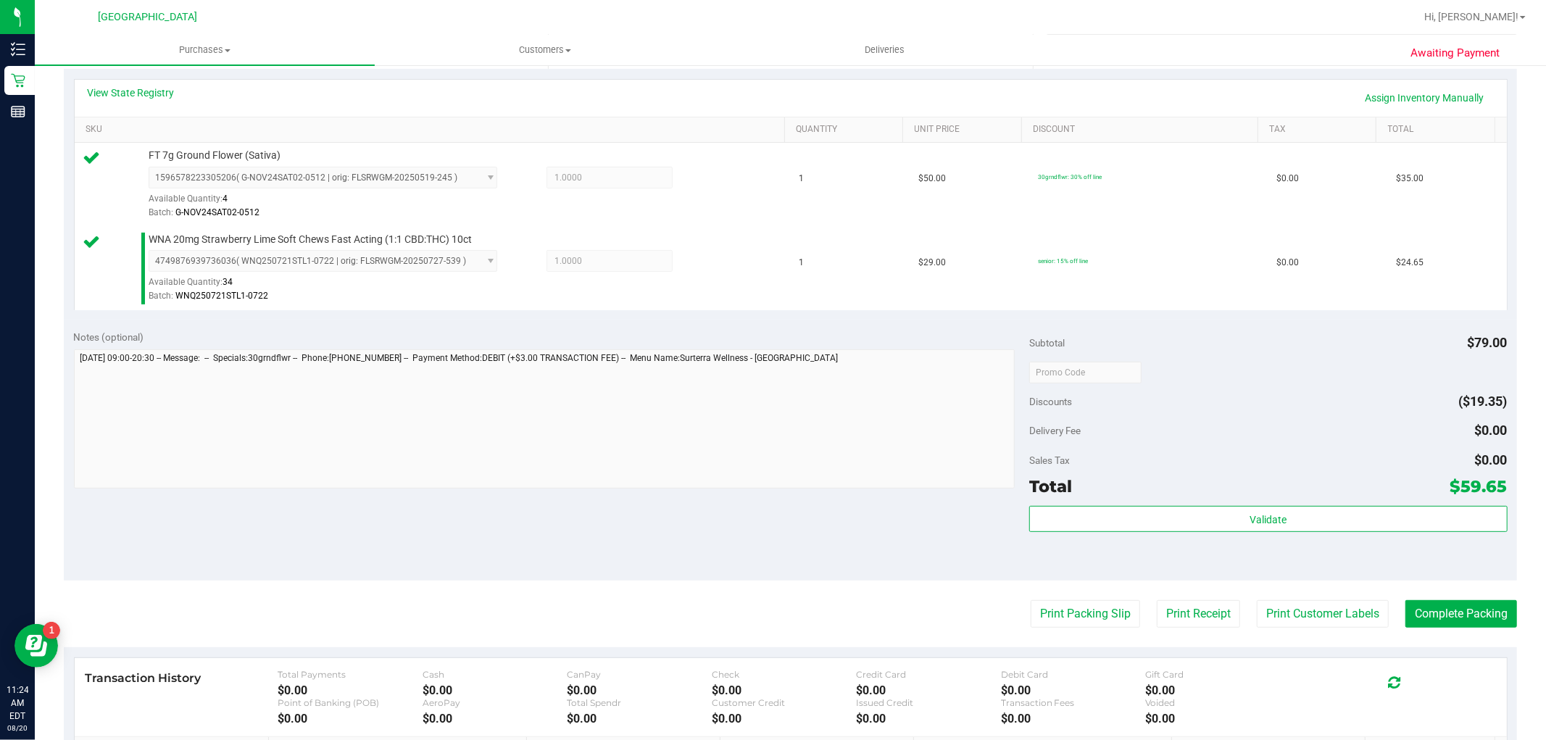
drag, startPoint x: 1308, startPoint y: 603, endPoint x: 954, endPoint y: 409, distance: 403.5
click at [1302, 598] on purchase-details "Back Edit Purchase Cancel Purchase View Profile # 11817245 BioTrack ID: - Submi…" at bounding box center [790, 337] width 1453 height 1162
click at [1296, 612] on button "Print Customer Labels" at bounding box center [1323, 614] width 132 height 28
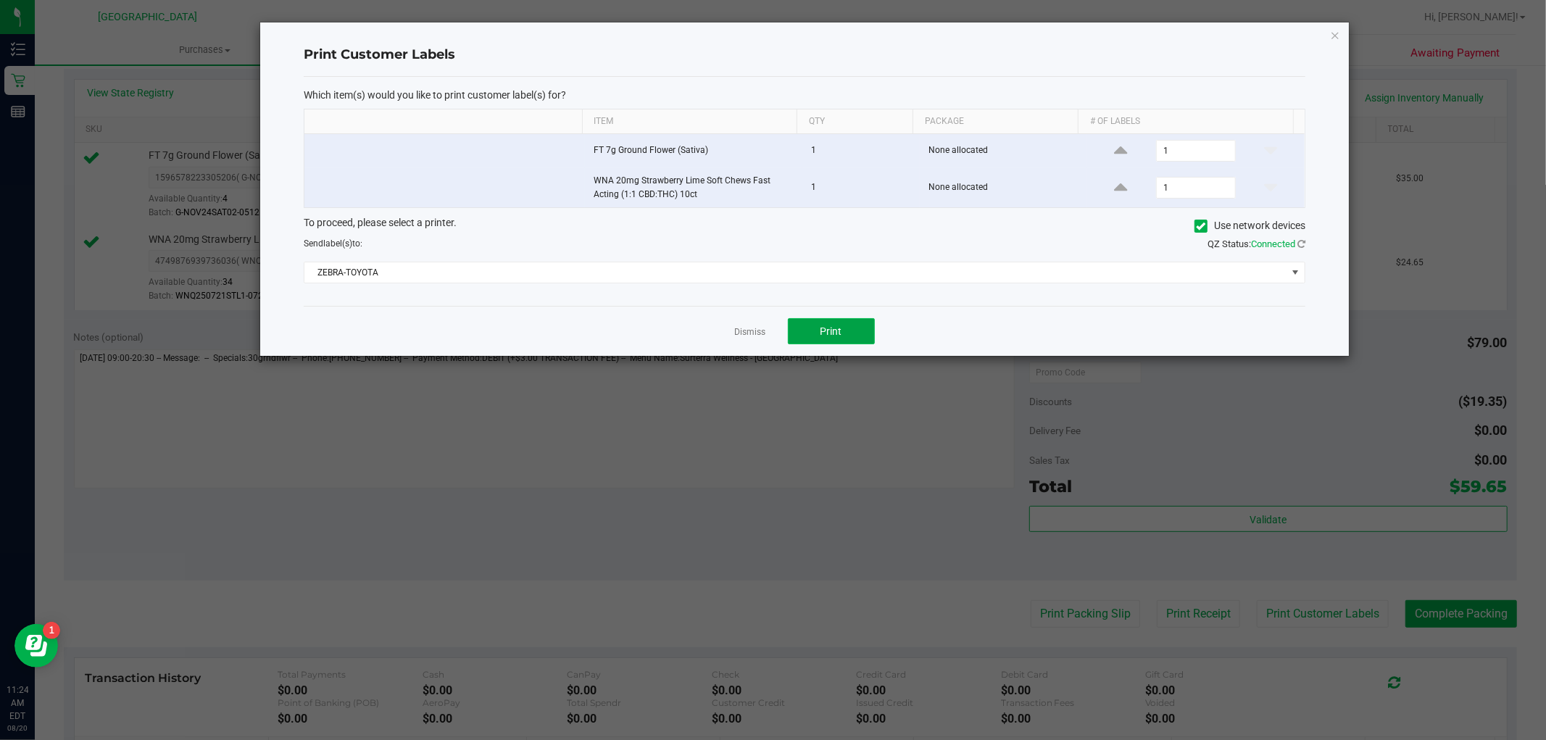
click at [831, 335] on span "Print" at bounding box center [831, 331] width 22 height 12
click at [748, 331] on link "Dismiss" at bounding box center [750, 332] width 31 height 12
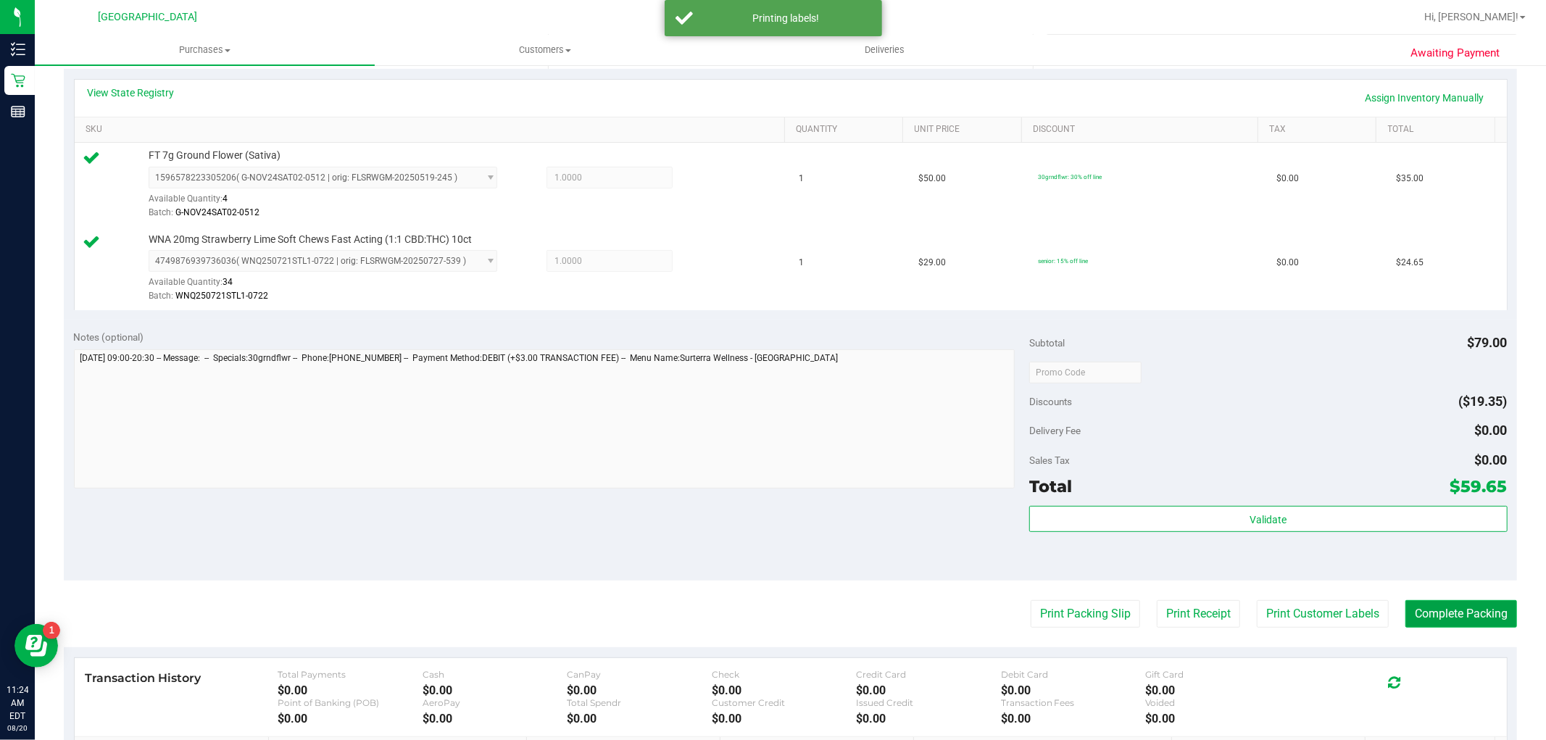
click at [1492, 624] on button "Complete Packing" at bounding box center [1461, 614] width 112 height 28
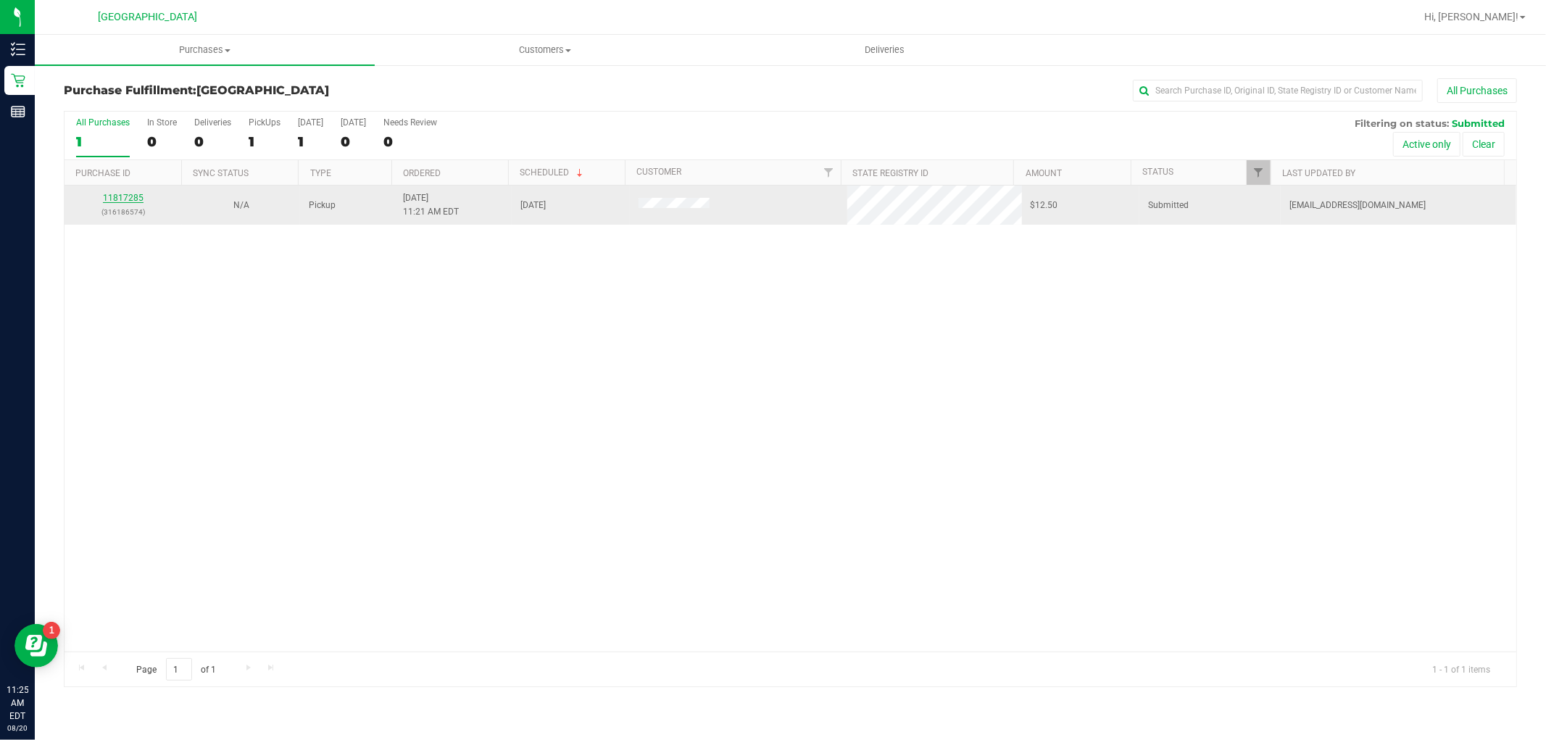
click at [117, 199] on link "11817285" at bounding box center [123, 198] width 41 height 10
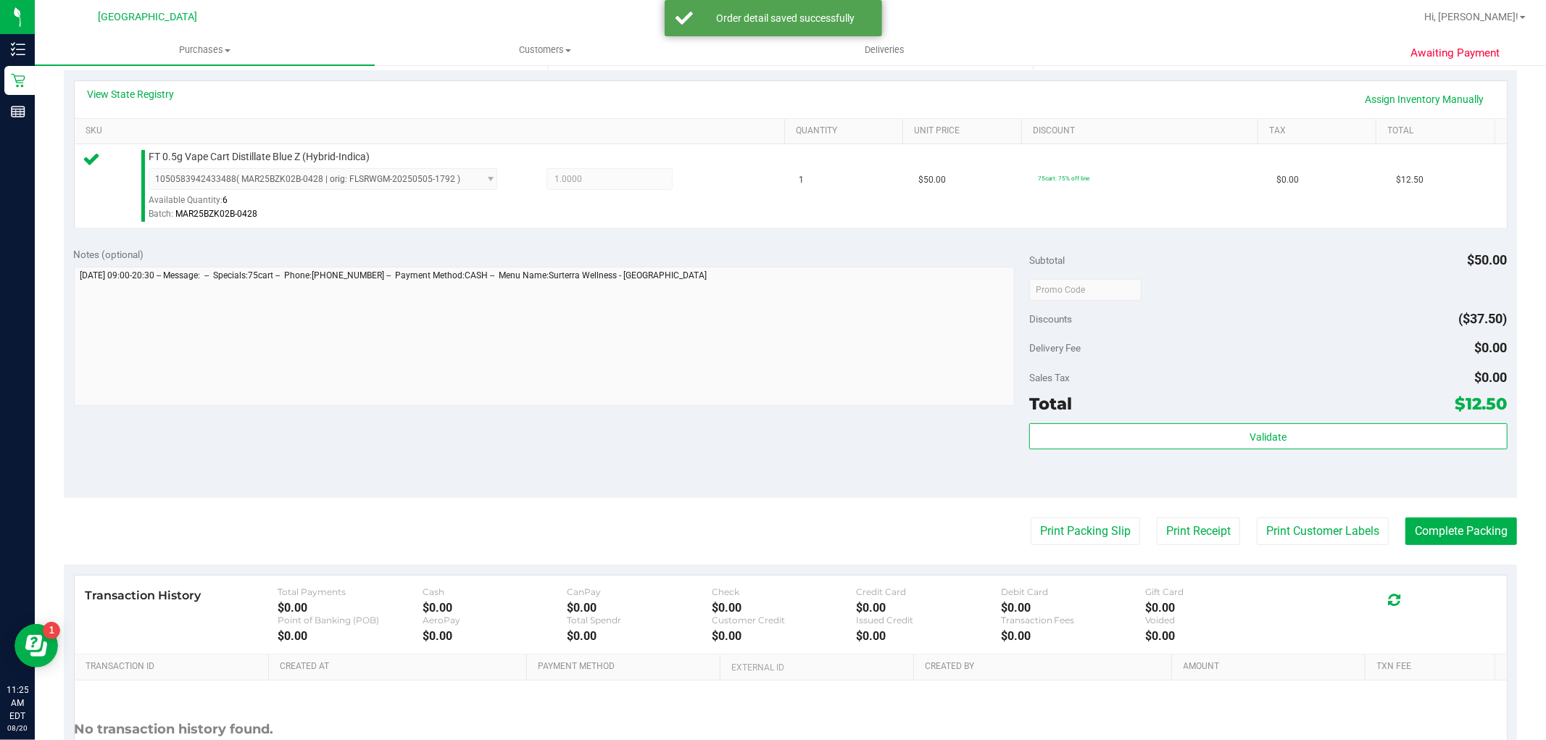
scroll to position [322, 0]
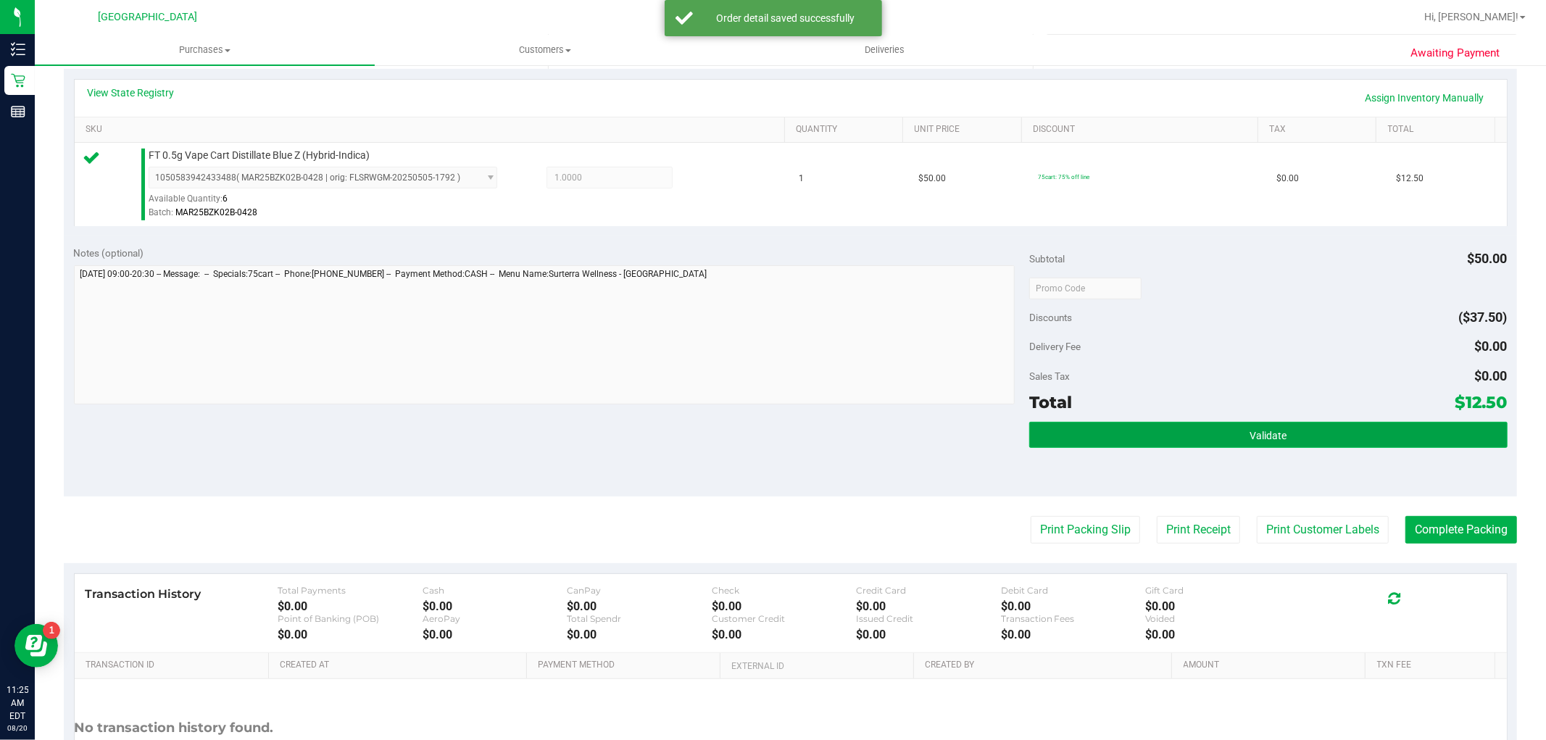
click at [1250, 433] on span "Validate" at bounding box center [1268, 436] width 37 height 12
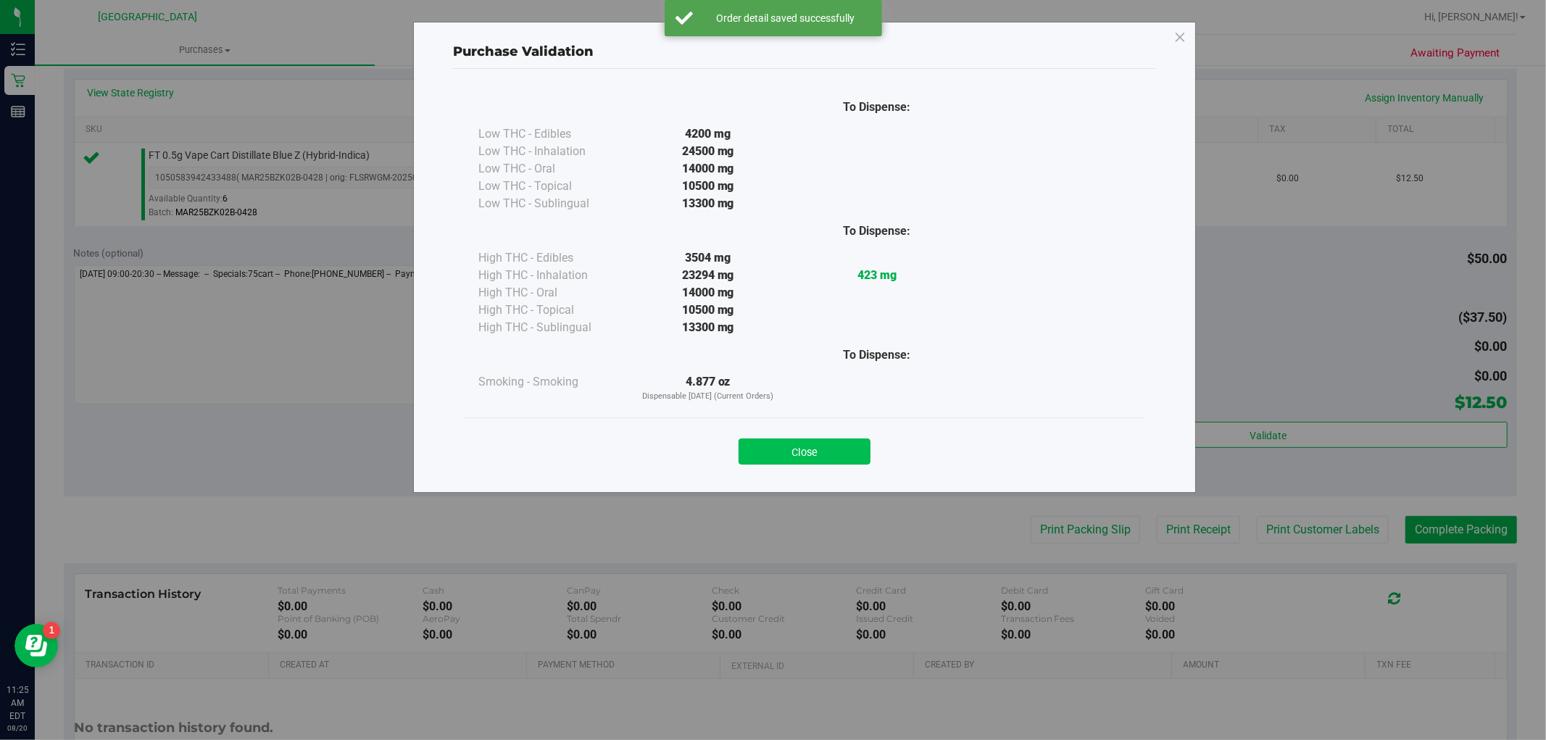
click at [795, 460] on button "Close" at bounding box center [805, 452] width 132 height 26
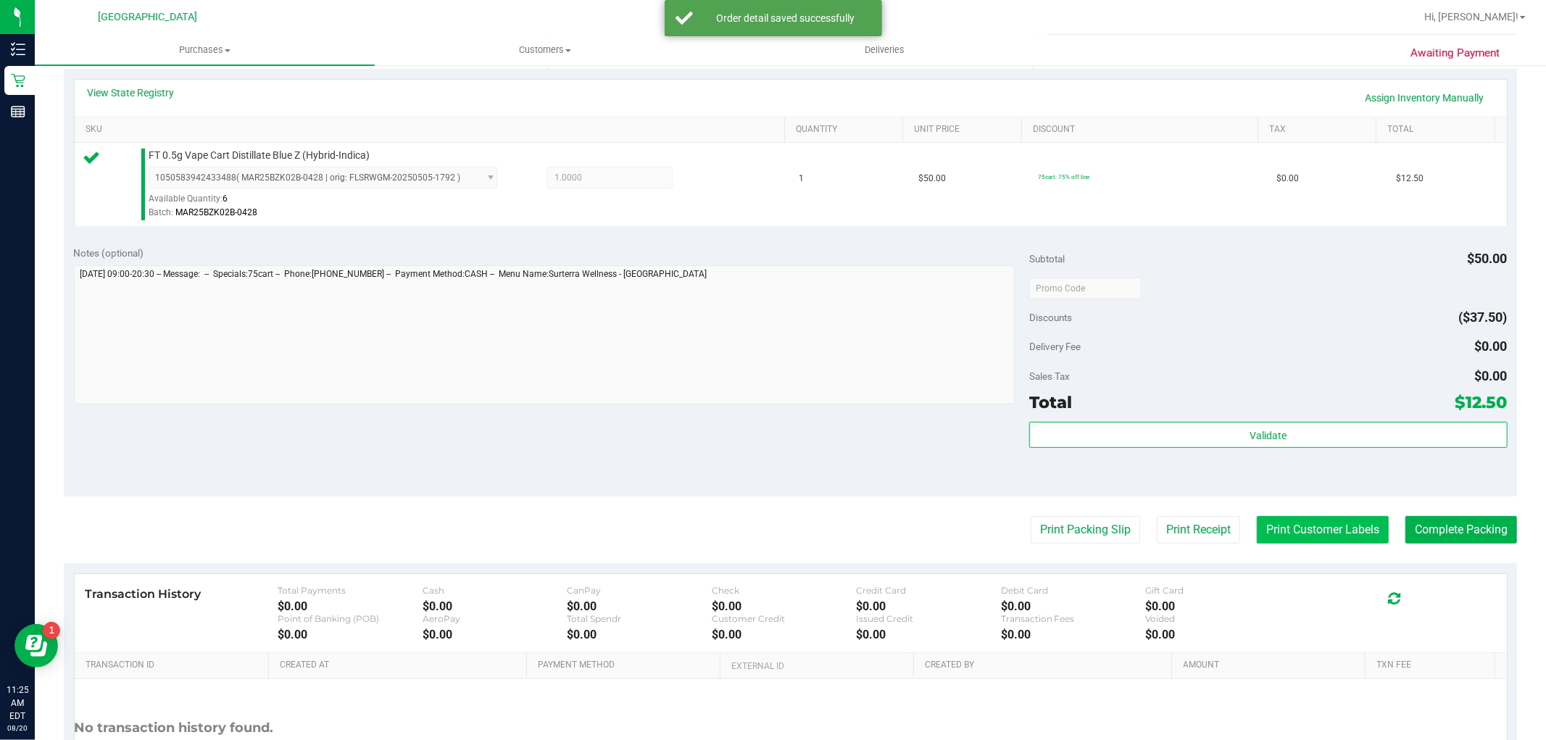
click at [1321, 526] on button "Print Customer Labels" at bounding box center [1323, 530] width 132 height 28
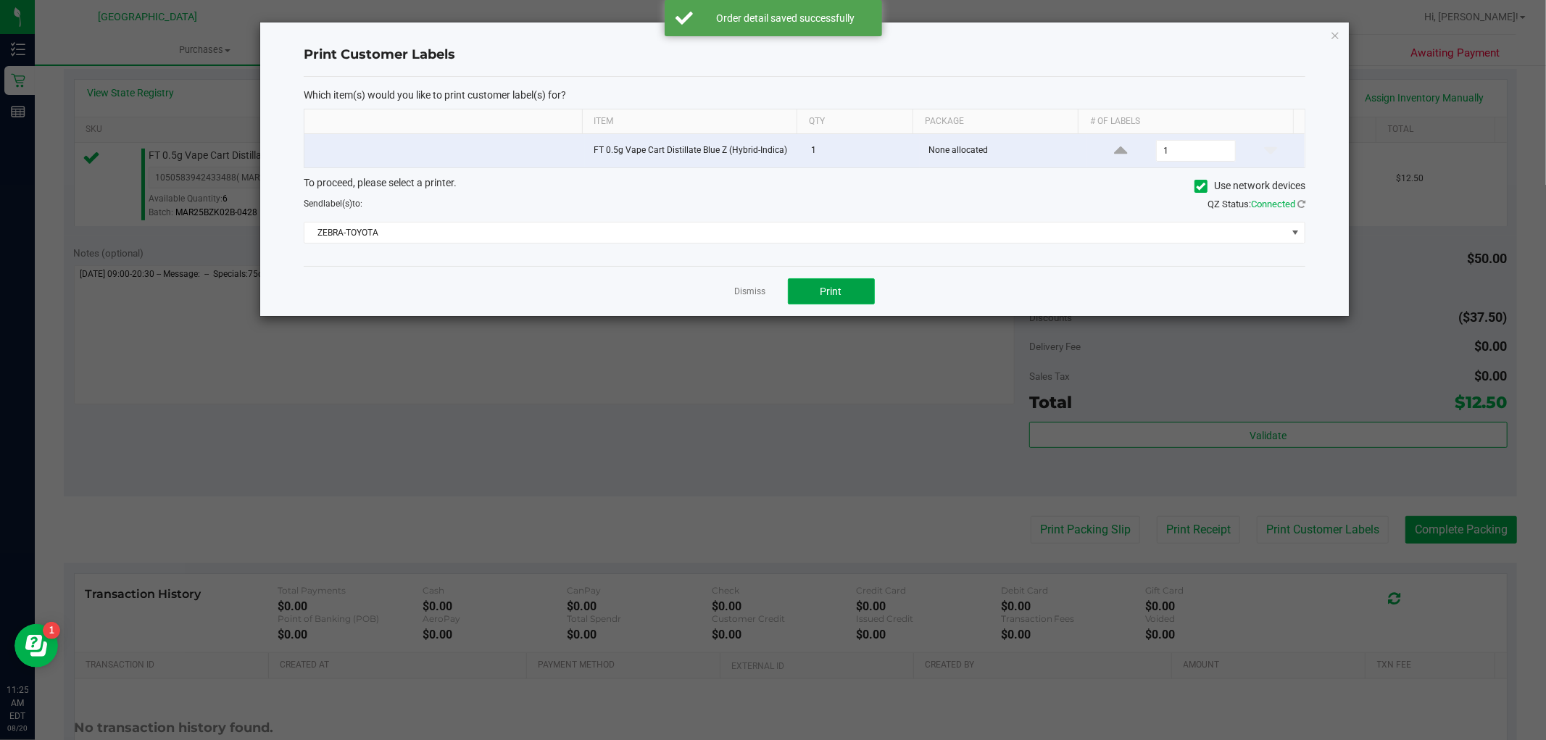
click at [820, 293] on span "Print" at bounding box center [831, 292] width 22 height 12
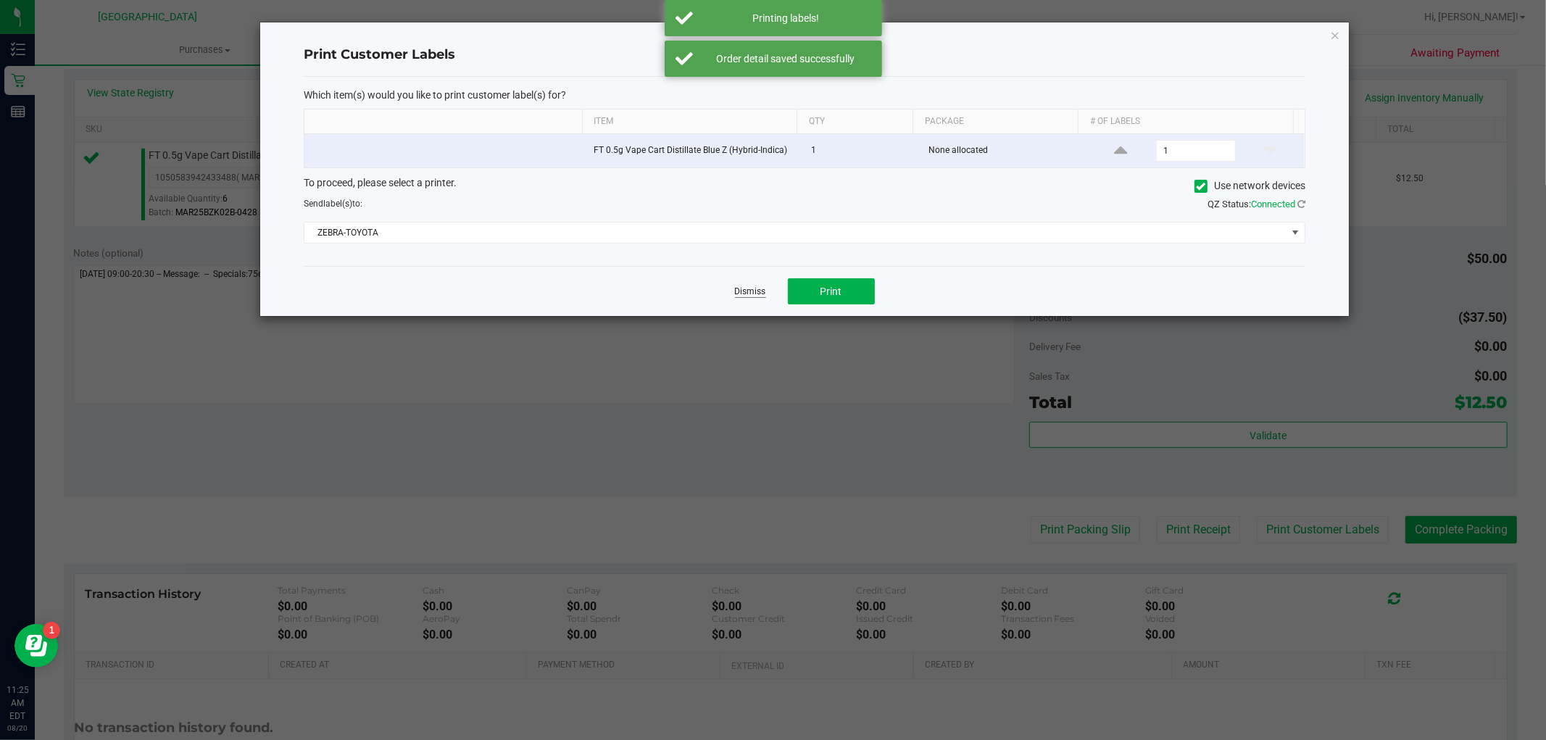
click at [738, 290] on link "Dismiss" at bounding box center [750, 292] width 31 height 12
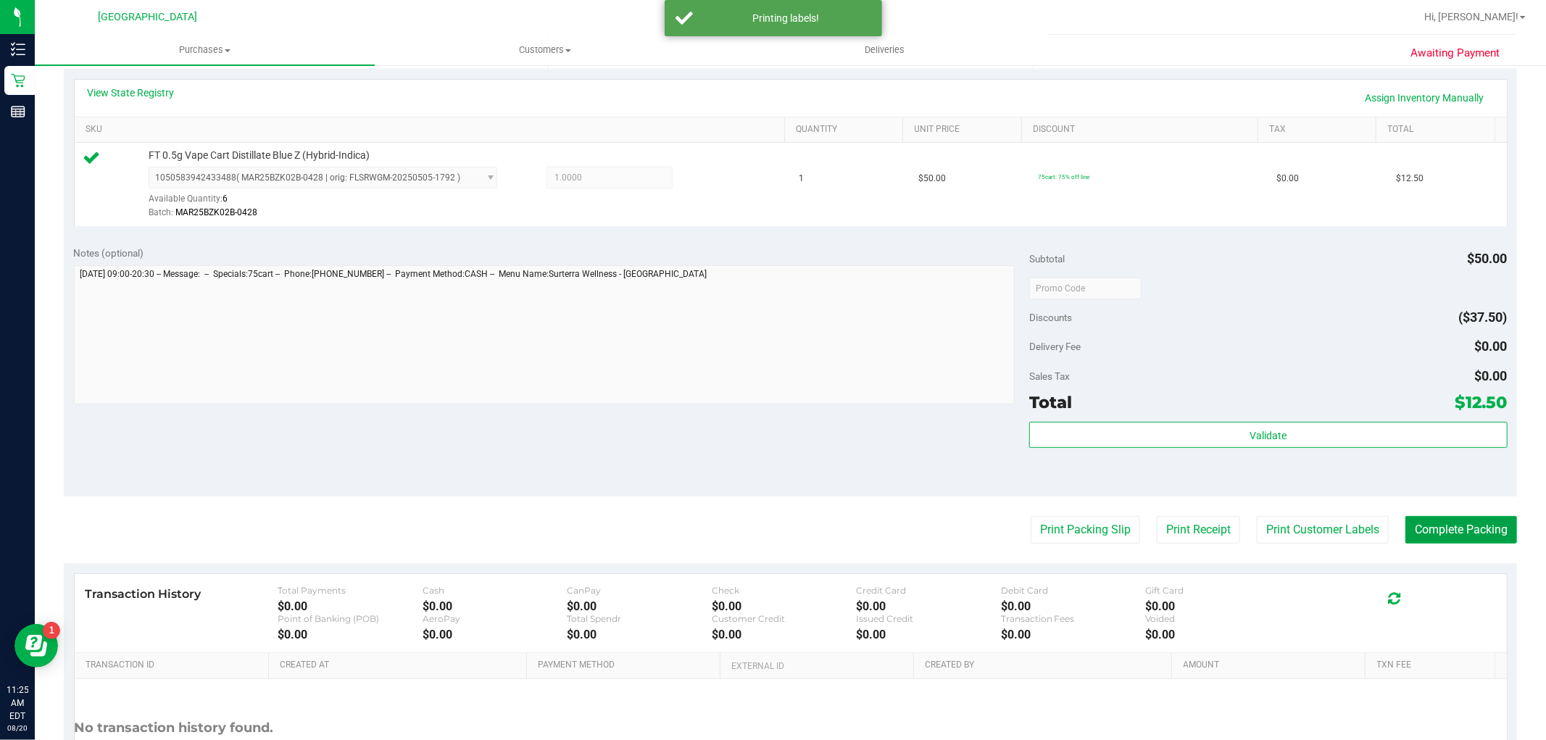
drag, startPoint x: 1447, startPoint y: 544, endPoint x: 1428, endPoint y: 495, distance: 52.1
click at [1447, 541] on button "Complete Packing" at bounding box center [1461, 530] width 112 height 28
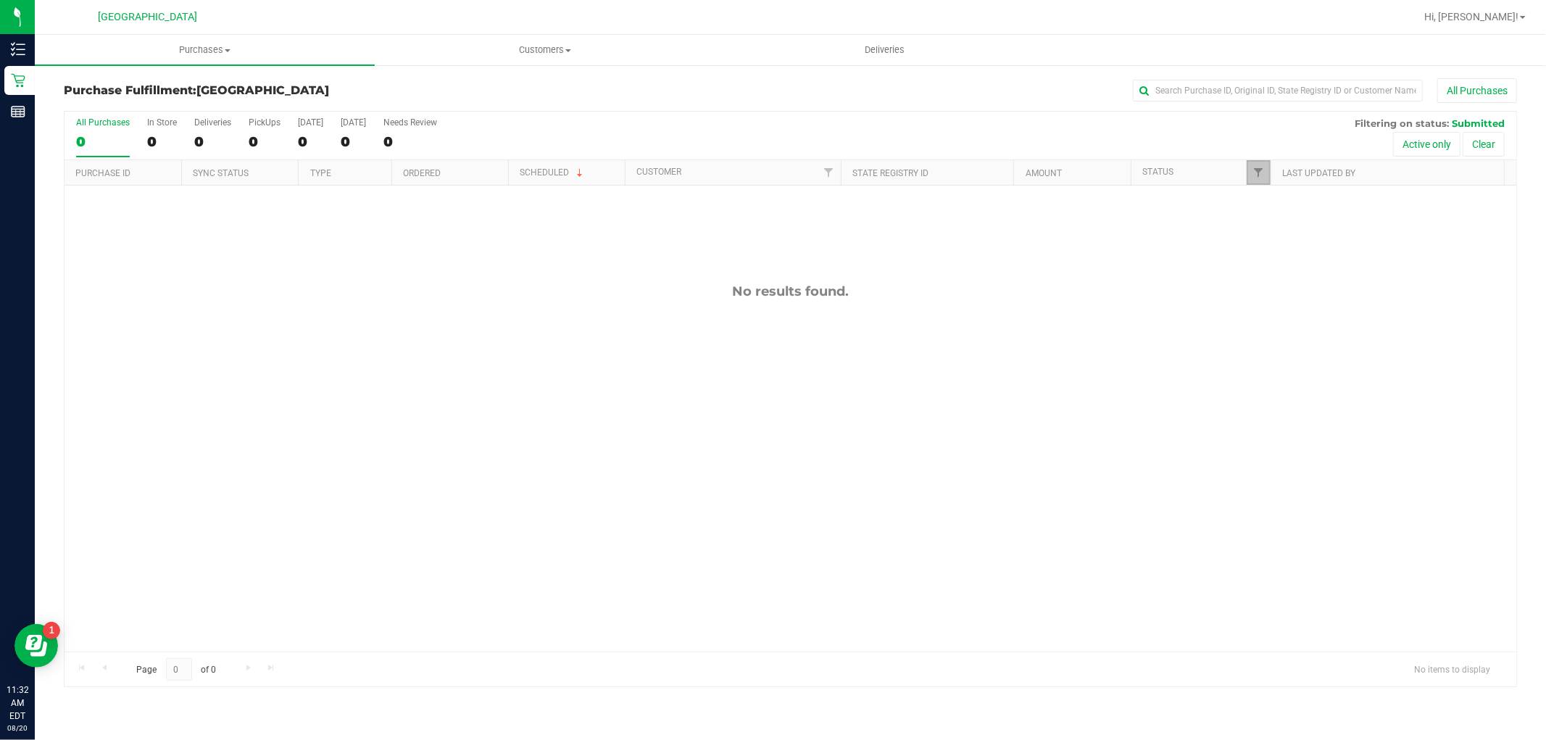
click at [1259, 165] on link "Filter" at bounding box center [1259, 172] width 24 height 25
click at [1270, 239] on input "Select All" at bounding box center [1265, 234] width 9 height 9
checkbox input "true"
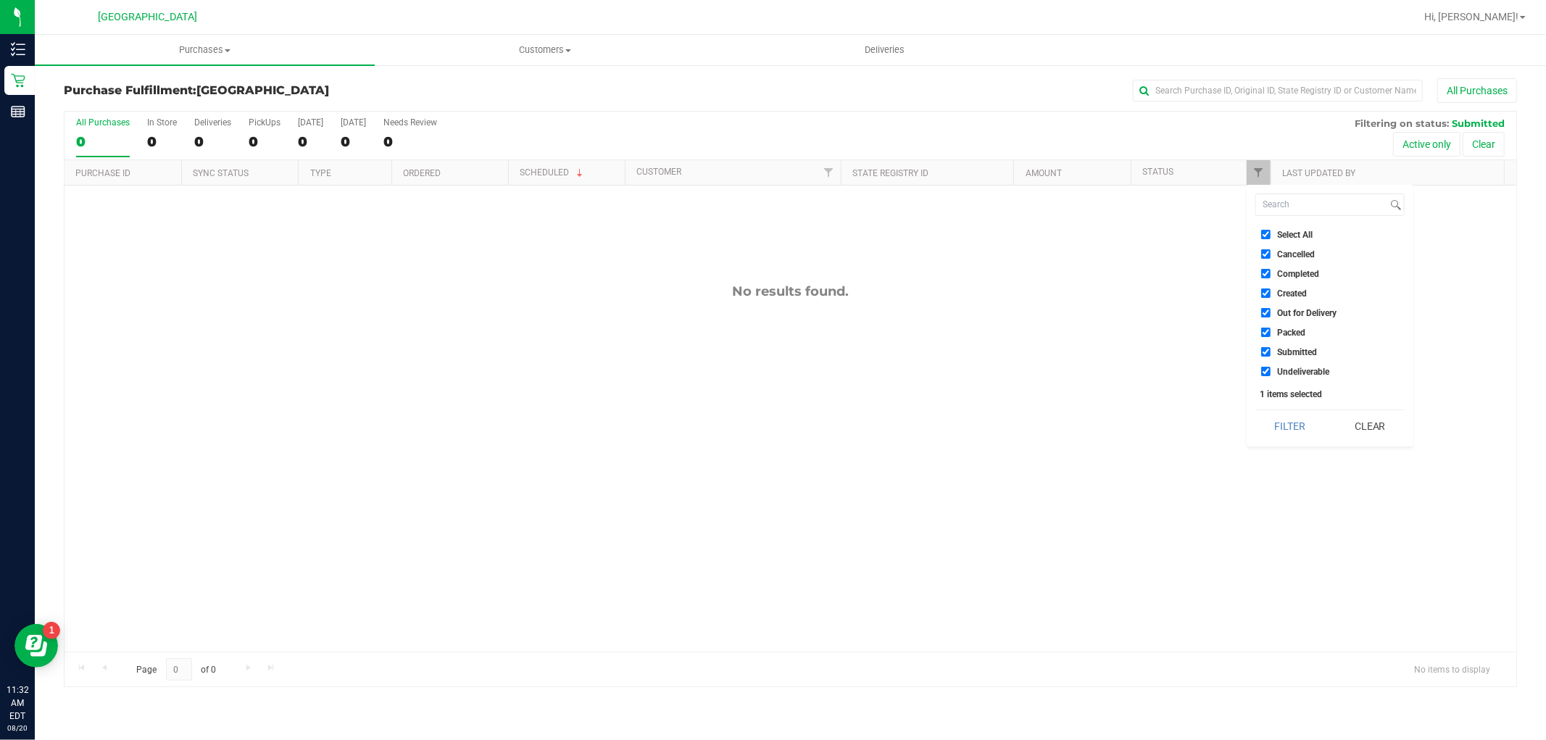
checkbox input "true"
click at [1270, 239] on input "Select All" at bounding box center [1265, 234] width 9 height 9
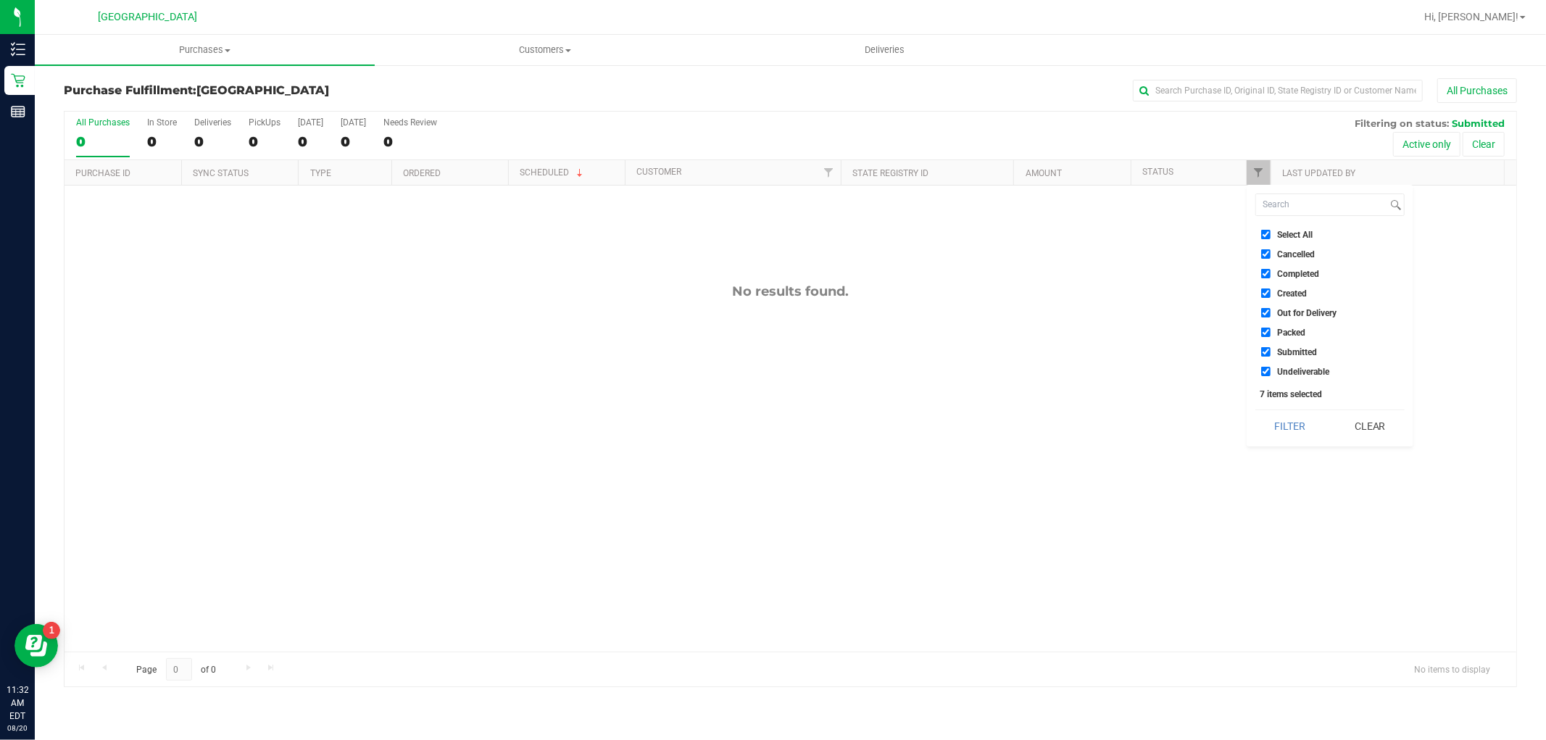
checkbox input "false"
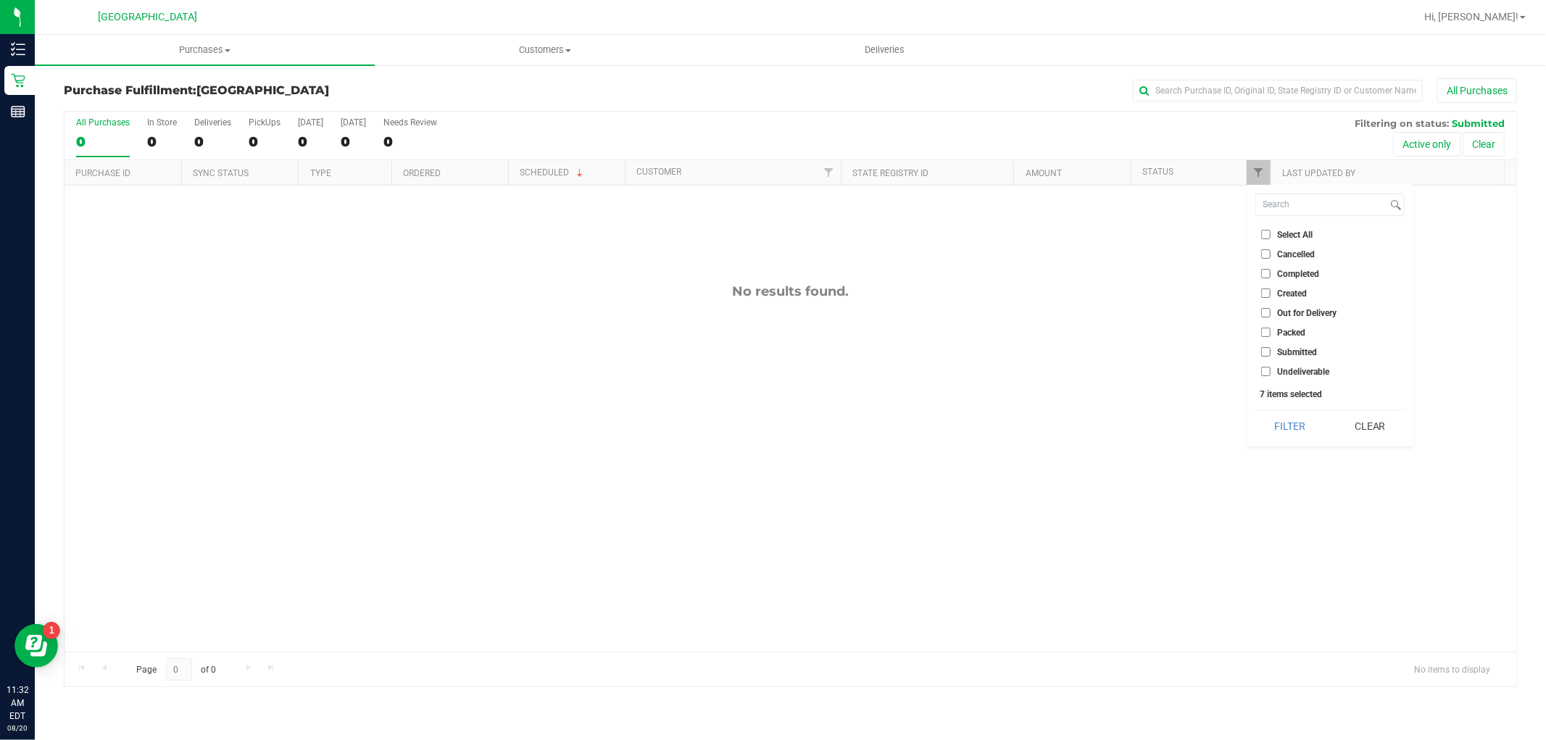
checkbox input "false"
click at [1266, 330] on input "Packed" at bounding box center [1265, 332] width 9 height 9
checkbox input "true"
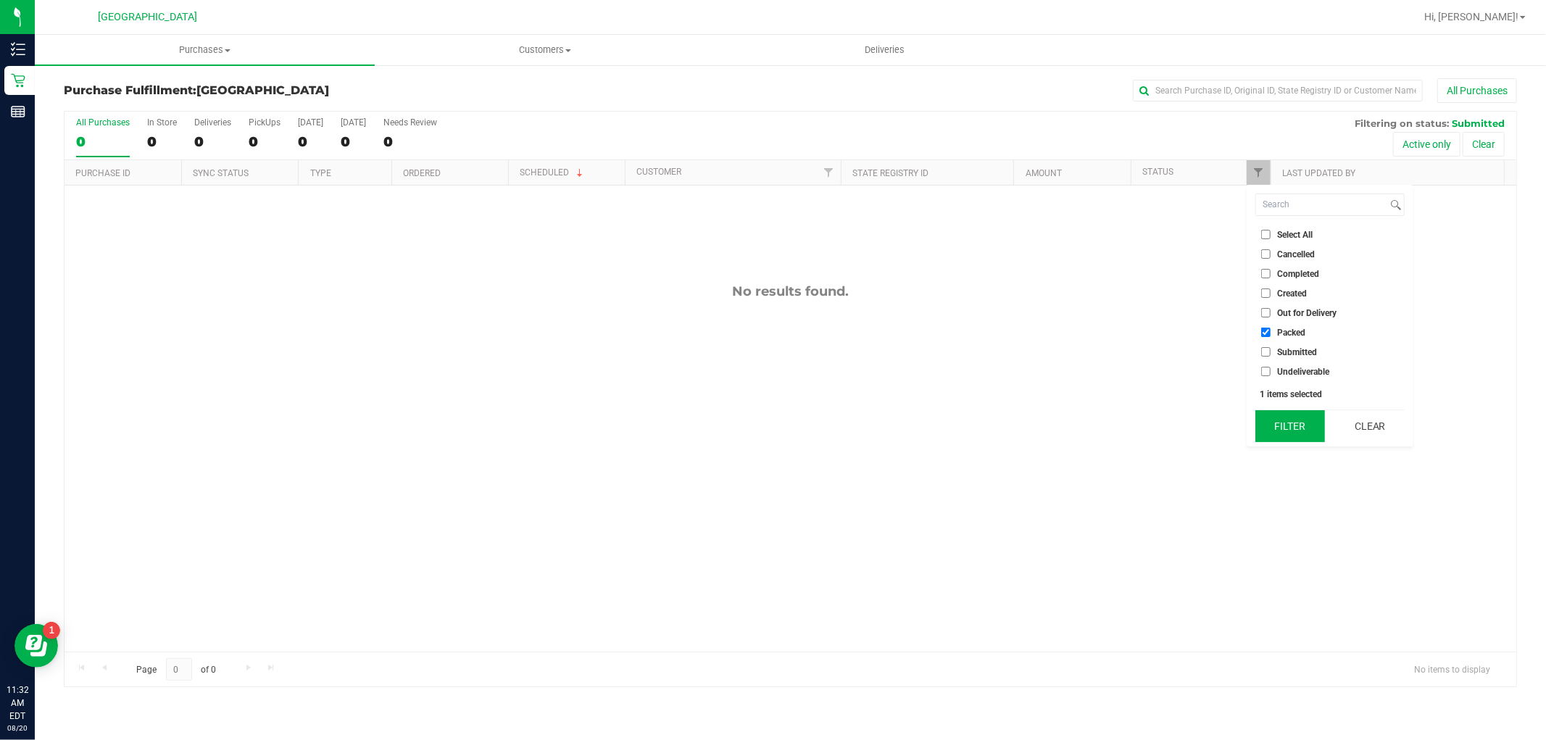
click at [1298, 429] on button "Filter" at bounding box center [1290, 426] width 70 height 32
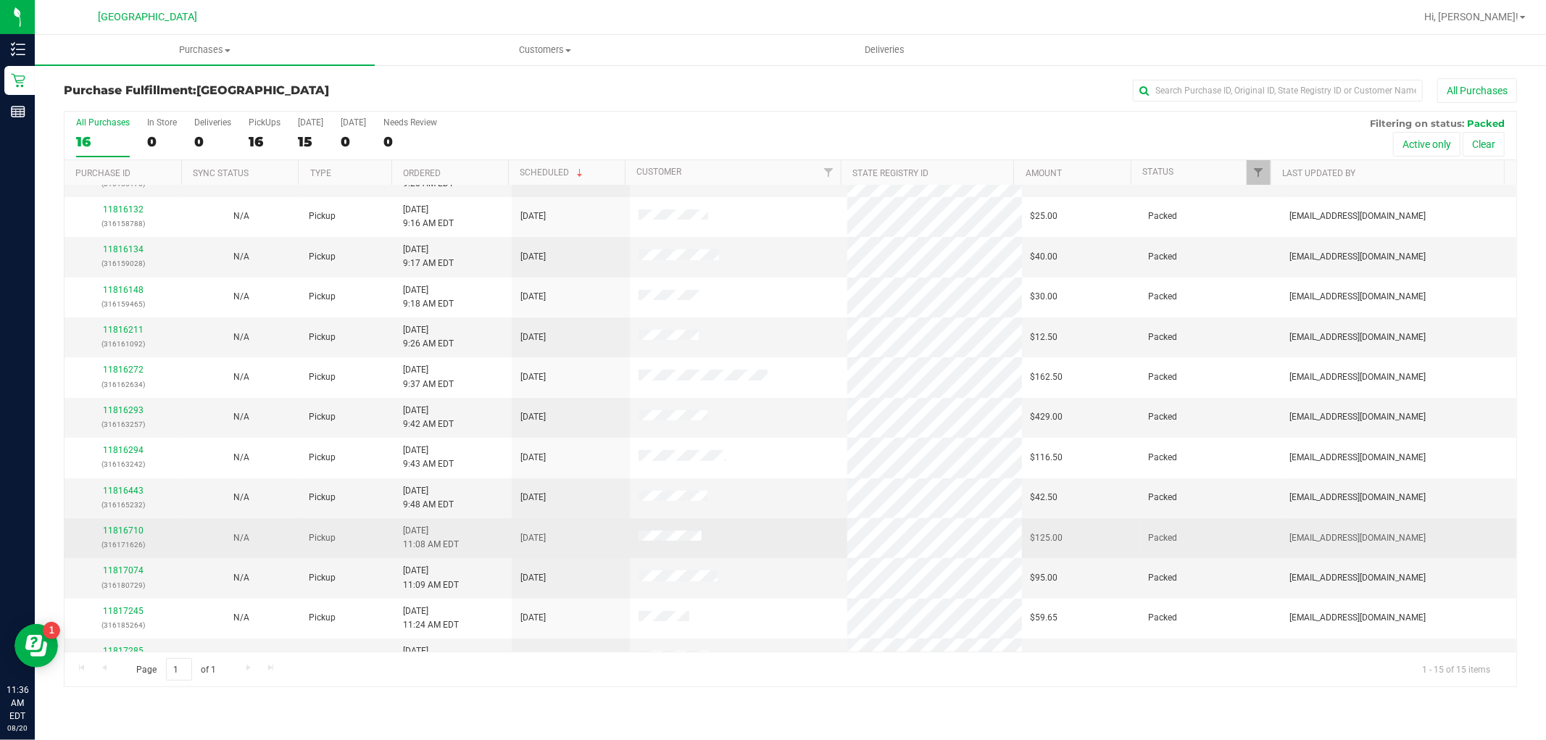
scroll to position [136, 0]
